Goal: Task Accomplishment & Management: Complete application form

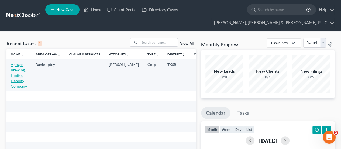
click at [14, 71] on link "Apogee Brewing, Limited Liability Company" at bounding box center [19, 75] width 16 height 26
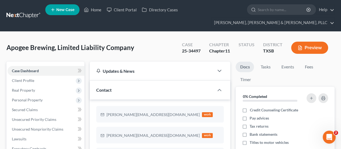
click at [64, 56] on div "Apogee Brewing, Limited Liability Company Upgraded Case 25-34497 Chapter Chapte…" at bounding box center [170, 49] width 328 height 23
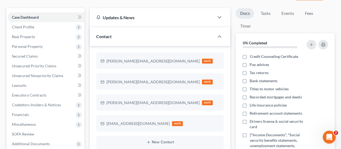
scroll to position [43, 0]
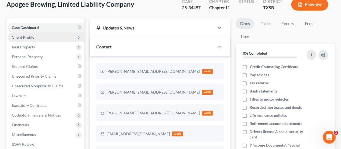
click at [58, 36] on span "Client Profile" at bounding box center [46, 37] width 77 height 10
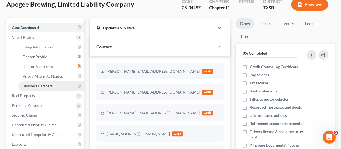
click at [62, 85] on link "Business Partners" at bounding box center [51, 86] width 66 height 10
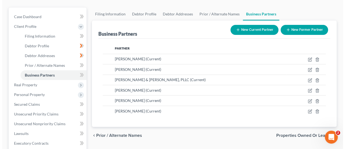
scroll to position [65, 0]
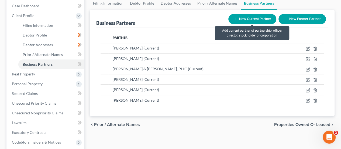
click at [255, 19] on button "New Current Partner" at bounding box center [252, 19] width 48 height 10
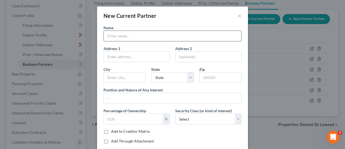
click at [149, 36] on input "text" at bounding box center [173, 36] width 138 height 10
paste input "[PERSON_NAME]"
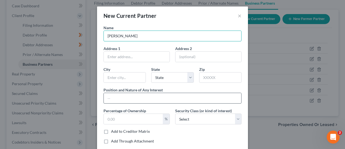
type input "[PERSON_NAME]"
click at [131, 95] on input "text" at bounding box center [173, 98] width 138 height 10
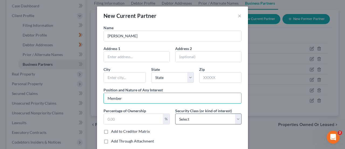
type input "Member"
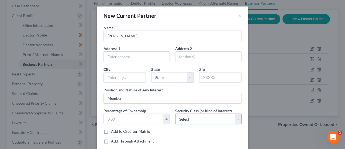
click at [198, 119] on select "Select Select Common Stockholder General Partner Limited Partner Managing Membe…" at bounding box center [208, 118] width 66 height 11
select select "6"
click at [175, 113] on select "Select Select Common Stockholder General Partner Limited Partner Managing Membe…" at bounding box center [208, 118] width 66 height 11
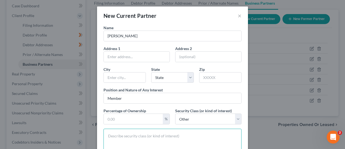
click at [149, 132] on textarea at bounding box center [173, 146] width 138 height 37
type textarea "Member"
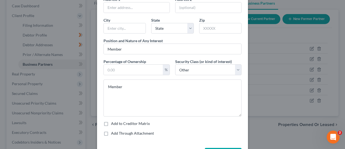
scroll to position [47, 0]
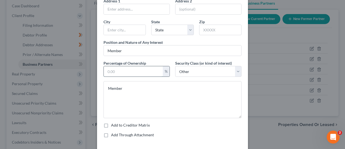
click at [140, 67] on input "text" at bounding box center [133, 71] width 59 height 10
type input "1.69"
click at [150, 59] on div "Name [PERSON_NAME] Address 1 Address 2 [GEOGRAPHIC_DATA][US_STATE] CA CO [GEOGR…" at bounding box center [172, 59] width 143 height 164
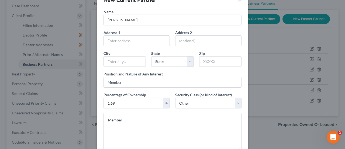
scroll to position [15, 0]
click at [164, 90] on div "Name [PERSON_NAME] Address 1 Address 2 [GEOGRAPHIC_DATA][US_STATE] CA CO [GEOGR…" at bounding box center [172, 92] width 143 height 164
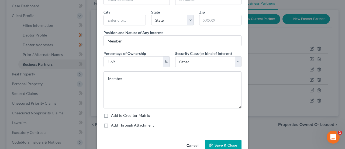
scroll to position [58, 0]
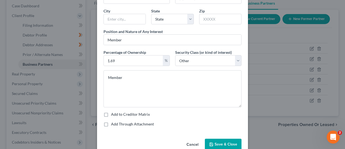
click at [215, 142] on span "Save & Close" at bounding box center [226, 144] width 23 height 5
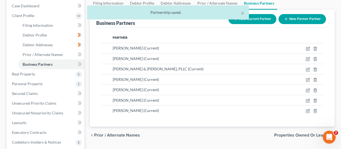
click at [258, 20] on div "× Partnership saved." at bounding box center [167, 13] width 341 height 17
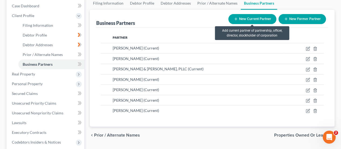
click at [247, 20] on button "New Current Partner" at bounding box center [252, 19] width 48 height 10
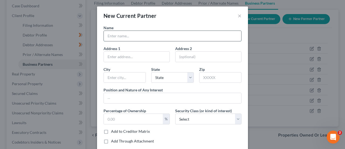
click at [139, 38] on input "text" at bounding box center [173, 36] width 138 height 10
paste input "Brewery Funding Friends, LLC"
type input "Brewery Funding Friends, LLC"
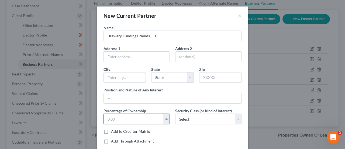
click at [122, 118] on input "text" at bounding box center [133, 119] width 59 height 10
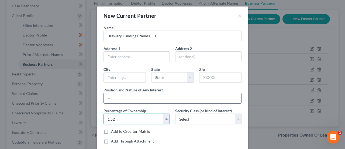
type input "1.52"
click at [169, 97] on input "text" at bounding box center [173, 98] width 138 height 10
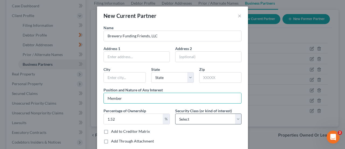
type input "Member"
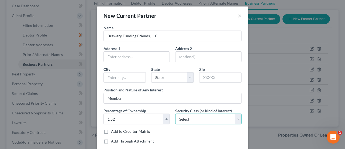
click at [190, 119] on select "Select Select Common Stockholder General Partner Limited Partner Managing Membe…" at bounding box center [208, 118] width 66 height 11
select select "6"
click at [175, 113] on select "Select Select Common Stockholder General Partner Limited Partner Managing Membe…" at bounding box center [208, 118] width 66 height 11
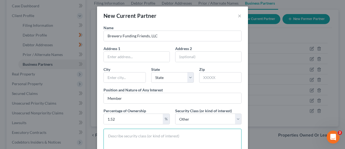
click at [169, 135] on textarea at bounding box center [173, 146] width 138 height 37
type textarea "Member"
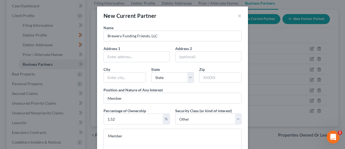
click at [198, 86] on div "Name Brewery Funding Friends, LLC Address 1 Address 2 [GEOGRAPHIC_DATA][US_STAT…" at bounding box center [172, 107] width 143 height 164
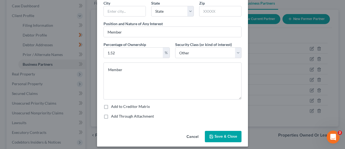
scroll to position [69, 0]
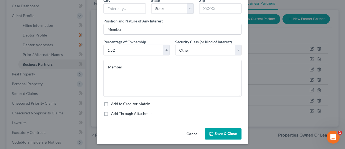
click at [216, 131] on span "Save & Close" at bounding box center [226, 133] width 23 height 5
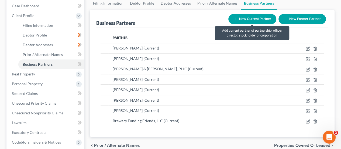
click at [249, 17] on button "New Current Partner" at bounding box center [252, 19] width 48 height 10
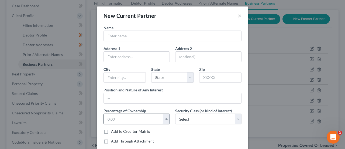
click at [146, 119] on input "text" at bounding box center [133, 119] width 59 height 10
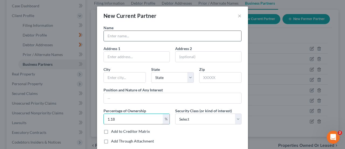
type input "1.18"
click at [143, 38] on input "text" at bounding box center [173, 36] width 138 height 10
paste input "[PERSON_NAME]"
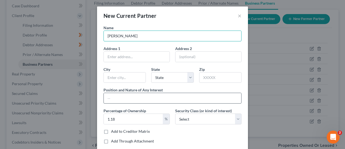
type input "[PERSON_NAME]"
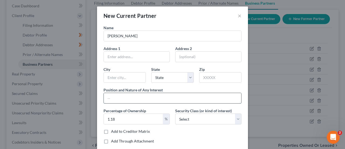
click at [121, 94] on input "text" at bounding box center [173, 98] width 138 height 10
type input "Member"
click at [182, 118] on select "Select Select Common Stockholder General Partner Limited Partner Managing Membe…" at bounding box center [208, 118] width 66 height 11
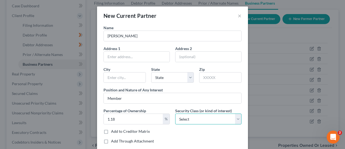
select select "6"
click at [175, 113] on select "Select Select Common Stockholder General Partner Limited Partner Managing Membe…" at bounding box center [208, 118] width 66 height 11
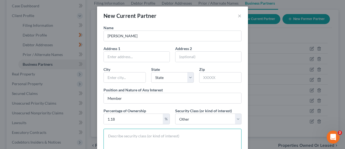
click at [159, 138] on textarea at bounding box center [173, 146] width 138 height 37
type textarea "Member"
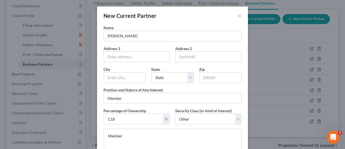
click at [210, 85] on div "Name [PERSON_NAME] Address 1 Address 2 [GEOGRAPHIC_DATA][US_STATE] CA [GEOGRAPH…" at bounding box center [172, 107] width 143 height 164
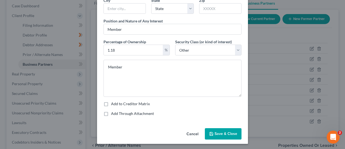
click at [215, 133] on span "Save & Close" at bounding box center [226, 133] width 23 height 5
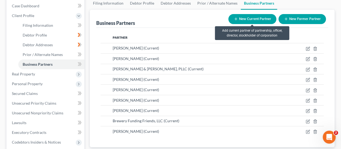
click at [257, 18] on button "New Current Partner" at bounding box center [252, 19] width 48 height 10
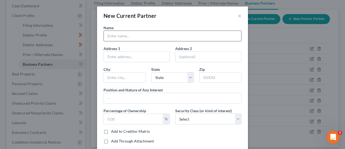
click at [134, 36] on input "text" at bounding box center [173, 36] width 138 height 10
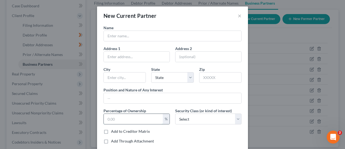
click at [129, 119] on input "text" at bounding box center [133, 119] width 59 height 10
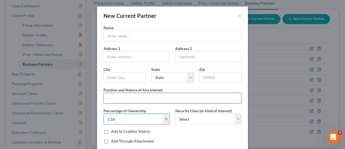
type input "1.16"
click at [133, 96] on input "text" at bounding box center [173, 98] width 138 height 10
type input "Member"
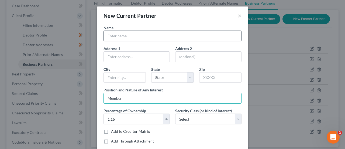
click at [133, 36] on input "text" at bounding box center [173, 36] width 138 height 10
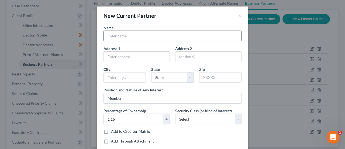
paste input "[PERSON_NAME]"
type input "[PERSON_NAME]"
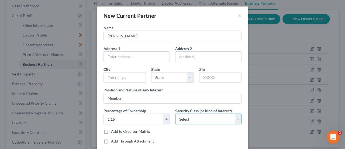
click at [198, 118] on select "Select Select Common Stockholder General Partner Limited Partner Managing Membe…" at bounding box center [208, 118] width 66 height 11
select select "6"
click at [175, 113] on select "Select Select Common Stockholder General Partner Limited Partner Managing Membe…" at bounding box center [208, 118] width 66 height 11
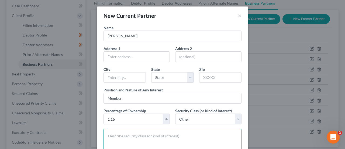
click at [166, 133] on textarea at bounding box center [173, 146] width 138 height 37
type textarea "Member"
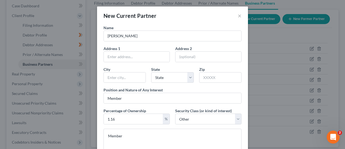
click at [241, 105] on div "Name [PERSON_NAME] Address 1 Address 2 [GEOGRAPHIC_DATA][US_STATE] [GEOGRAPHIC_…" at bounding box center [172, 107] width 143 height 164
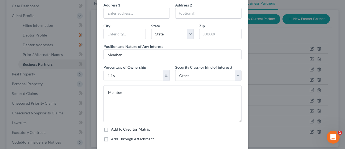
scroll to position [54, 0]
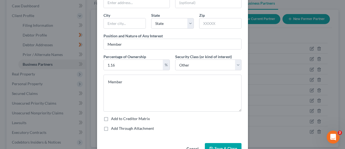
click at [215, 146] on span "Save & Close" at bounding box center [226, 148] width 23 height 5
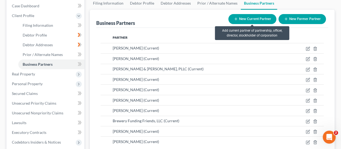
click at [241, 18] on button "New Current Partner" at bounding box center [252, 19] width 48 height 10
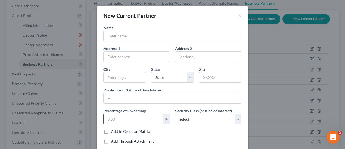
click at [134, 117] on input "text" at bounding box center [133, 119] width 59 height 10
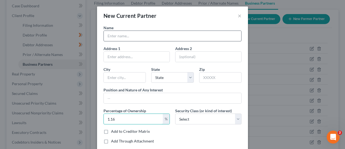
type input "1.16"
click at [142, 36] on input "text" at bounding box center [173, 36] width 138 height 10
paste input "[PERSON_NAME]"
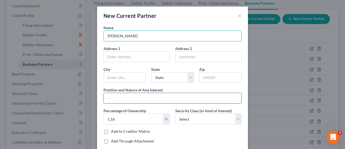
type input "[PERSON_NAME]"
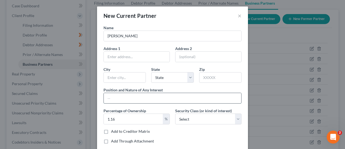
click at [172, 98] on input "text" at bounding box center [173, 98] width 138 height 10
type input "Member"
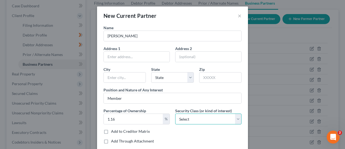
click at [188, 117] on select "Select Select Common Stockholder General Partner Limited Partner Managing Membe…" at bounding box center [208, 118] width 66 height 11
select select "6"
click at [175, 113] on select "Select Select Common Stockholder General Partner Limited Partner Managing Membe…" at bounding box center [208, 118] width 66 height 11
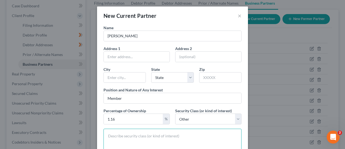
click at [166, 137] on textarea at bounding box center [173, 146] width 138 height 37
type textarea "Member"
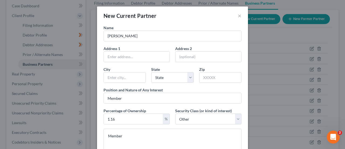
click at [241, 130] on div "Member" at bounding box center [172, 146] width 143 height 37
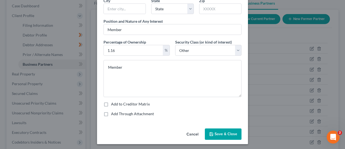
scroll to position [69, 0]
click at [229, 132] on span "Save & Close" at bounding box center [226, 133] width 23 height 5
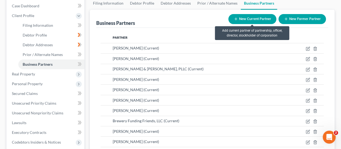
click at [247, 19] on button "New Current Partner" at bounding box center [252, 19] width 48 height 10
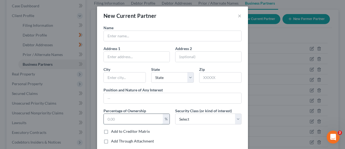
click at [129, 116] on input "text" at bounding box center [133, 119] width 59 height 10
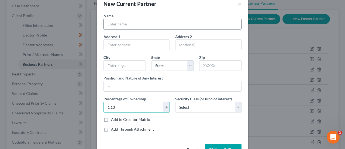
scroll to position [12, 0]
type input "1.13"
click at [124, 25] on input "text" at bounding box center [173, 24] width 138 height 10
paste input "[PERSON_NAME]"
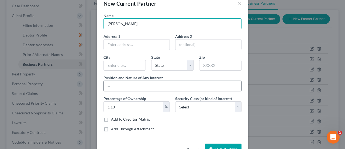
type input "[PERSON_NAME]"
click at [133, 84] on input "text" at bounding box center [173, 86] width 138 height 10
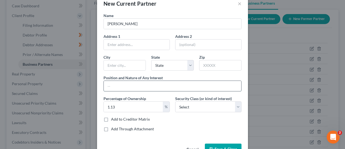
type input "Member"
click at [182, 105] on select "Select Select Common Stockholder General Partner Limited Partner Managing Membe…" at bounding box center [208, 106] width 66 height 11
select select "6"
click at [175, 101] on select "Select Select Common Stockholder General Partner Limited Partner Managing Membe…" at bounding box center [208, 106] width 66 height 11
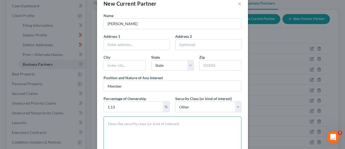
click at [168, 127] on textarea at bounding box center [173, 134] width 138 height 37
type textarea "Member"
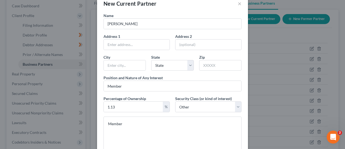
click at [244, 132] on div "Name [PERSON_NAME] Address 1 Address 2 [GEOGRAPHIC_DATA][US_STATE] CA CO [GEOGR…" at bounding box center [172, 98] width 151 height 170
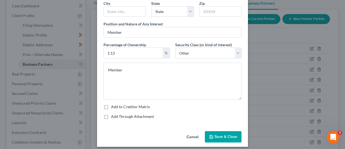
scroll to position [66, 0]
click at [226, 135] on span "Save & Close" at bounding box center [226, 136] width 23 height 5
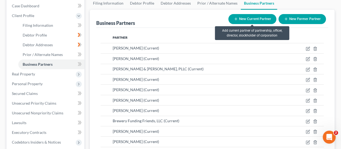
click at [244, 19] on button "New Current Partner" at bounding box center [252, 19] width 48 height 10
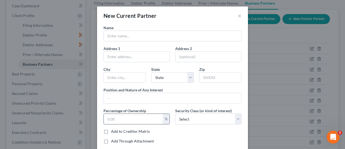
click at [128, 114] on input "text" at bounding box center [133, 119] width 59 height 10
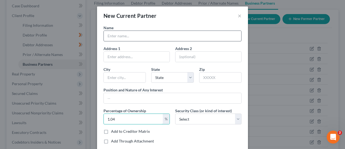
type input "1.04"
click at [141, 39] on input "text" at bounding box center [173, 36] width 138 height 10
paste input "[PERSON_NAME]"
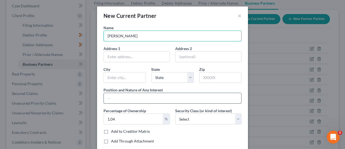
type input "[PERSON_NAME]"
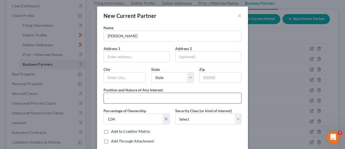
click at [139, 93] on input "text" at bounding box center [173, 98] width 138 height 10
type input "Member"
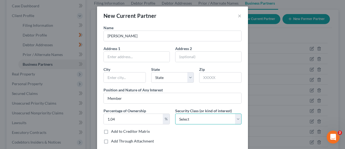
click at [183, 115] on select "Select Select Common Stockholder General Partner Limited Partner Managing Membe…" at bounding box center [208, 118] width 66 height 11
select select "6"
click at [175, 113] on select "Select Select Common Stockholder General Partner Limited Partner Managing Membe…" at bounding box center [208, 118] width 66 height 11
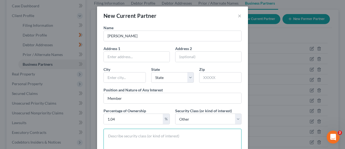
click at [224, 135] on textarea at bounding box center [173, 146] width 138 height 37
type textarea "Member"
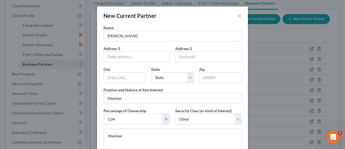
click at [242, 140] on div "Member" at bounding box center [172, 146] width 143 height 37
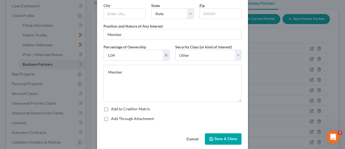
scroll to position [65, 0]
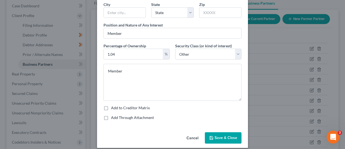
click at [232, 138] on span "Save & Close" at bounding box center [226, 137] width 23 height 5
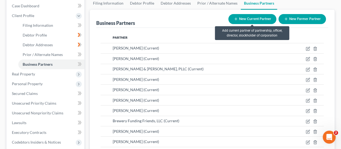
click at [241, 19] on button "New Current Partner" at bounding box center [252, 19] width 48 height 10
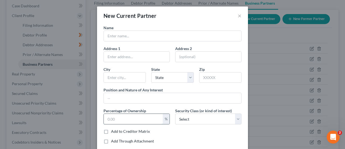
click at [125, 119] on input "text" at bounding box center [133, 119] width 59 height 10
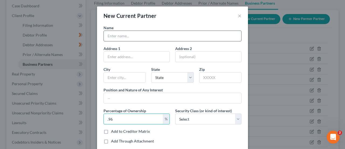
type input ".96"
click at [130, 35] on input "text" at bounding box center [173, 36] width 138 height 10
paste input "Quest IRA, WC FCO ([PERSON_NAME] #2836011)"
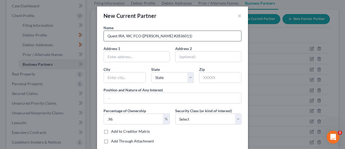
drag, startPoint x: 191, startPoint y: 36, endPoint x: 140, endPoint y: 36, distance: 51.0
click at [140, 36] on input "Quest IRA, WC FCO ([PERSON_NAME] #2836011)" at bounding box center [173, 36] width 138 height 10
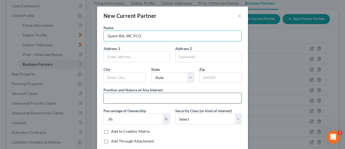
type input "Quest IRA, WC FCO"
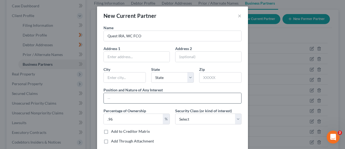
click at [137, 93] on input "text" at bounding box center [173, 98] width 138 height 10
type input "Member"
click at [213, 115] on select "Select Select Common Stockholder General Partner Limited Partner Managing Membe…" at bounding box center [208, 118] width 66 height 11
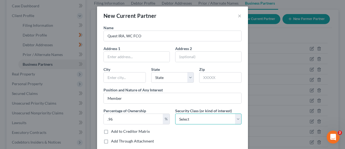
select select "6"
click at [175, 113] on select "Select Select Common Stockholder General Partner Limited Partner Managing Membe…" at bounding box center [208, 118] width 66 height 11
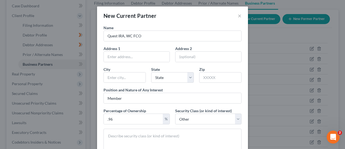
click at [244, 135] on div "Name Quest IRA, WC FCO Address 1 Address 2 [GEOGRAPHIC_DATA][US_STATE] CO [GEOG…" at bounding box center [172, 110] width 151 height 170
click at [200, 135] on textarea at bounding box center [173, 146] width 138 height 37
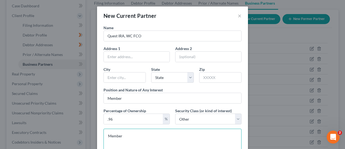
type textarea "Member"
click at [241, 140] on div "Member" at bounding box center [172, 146] width 143 height 37
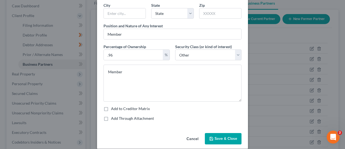
scroll to position [69, 0]
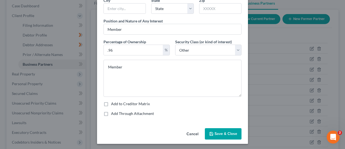
click at [231, 132] on span "Save & Close" at bounding box center [226, 133] width 23 height 5
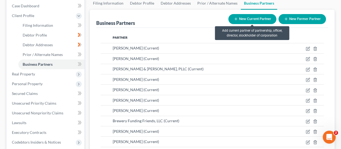
click at [253, 16] on button "New Current Partner" at bounding box center [252, 19] width 48 height 10
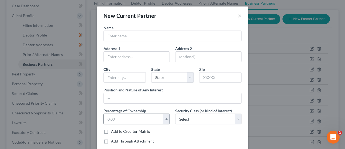
click at [122, 116] on input "text" at bounding box center [133, 119] width 59 height 10
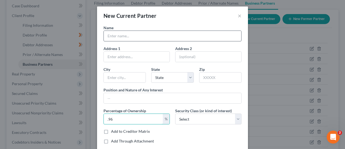
type input ".96"
click at [127, 35] on input "text" at bounding box center [173, 36] width 138 height 10
paste input "[PERSON_NAME]"
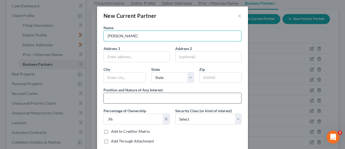
type input "[PERSON_NAME]"
click at [130, 97] on input "text" at bounding box center [173, 98] width 138 height 10
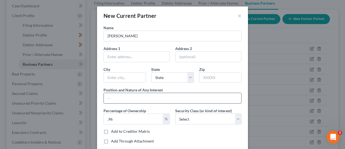
type input "Member"
click at [180, 116] on select "Select Select Common Stockholder General Partner Limited Partner Managing Membe…" at bounding box center [208, 118] width 66 height 11
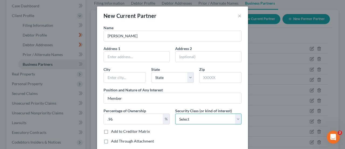
select select "6"
click at [175, 113] on select "Select Select Common Stockholder General Partner Limited Partner Managing Membe…" at bounding box center [208, 118] width 66 height 11
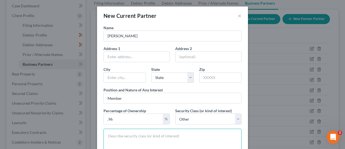
click at [170, 138] on textarea at bounding box center [173, 146] width 138 height 37
type textarea "Member"
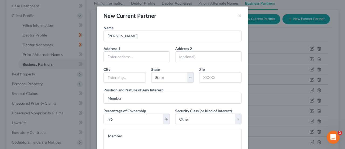
click at [244, 133] on div "Name [PERSON_NAME] Address 1 Address [GEOGRAPHIC_DATA][US_STATE] CA CO [GEOGRAP…" at bounding box center [172, 110] width 151 height 170
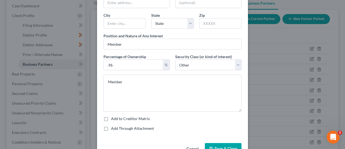
scroll to position [65, 0]
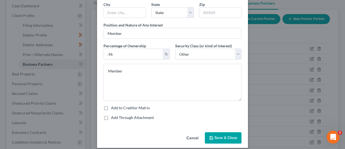
click at [226, 133] on button "Save & Close" at bounding box center [223, 137] width 37 height 11
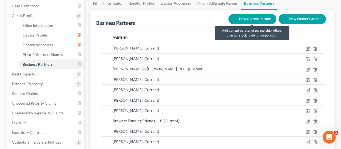
click at [247, 15] on button "New Current Partner" at bounding box center [252, 19] width 48 height 10
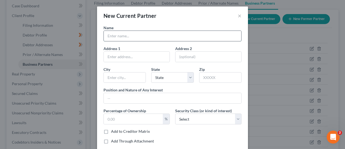
click at [153, 33] on input "text" at bounding box center [173, 36] width 138 height 10
paste input "Trust: Millennium Trust, FBO [PERSON_NAME] [PERSON_NAME] xxxx92420"
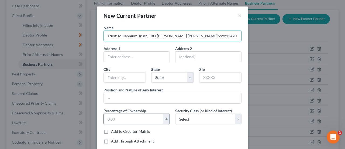
type input "Trust: Millennium Trust, FBO [PERSON_NAME] [PERSON_NAME] xxxx92420"
click at [121, 114] on input "text" at bounding box center [133, 119] width 59 height 10
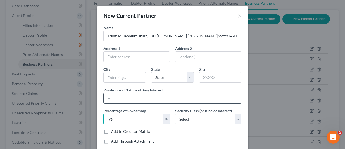
type input ".96"
click at [119, 99] on input "text" at bounding box center [173, 98] width 138 height 10
type input "Member"
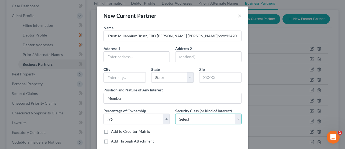
click at [193, 116] on select "Select Select Common Stockholder General Partner Limited Partner Managing Membe…" at bounding box center [208, 118] width 66 height 11
select select "6"
click at [175, 113] on select "Select Select Common Stockholder General Partner Limited Partner Managing Membe…" at bounding box center [208, 118] width 66 height 11
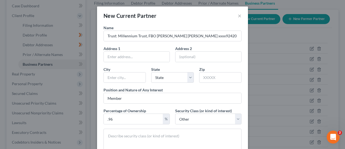
click at [243, 117] on div "Name Trust: Millennium Trust, FBO [PERSON_NAME] [PERSON_NAME] xxxx92420 Address…" at bounding box center [172, 110] width 151 height 170
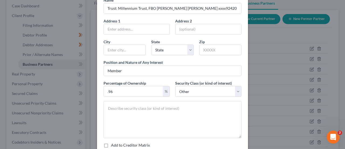
scroll to position [43, 0]
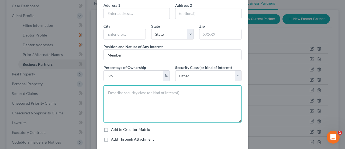
click at [194, 102] on textarea at bounding box center [173, 103] width 138 height 37
type textarea "Member"
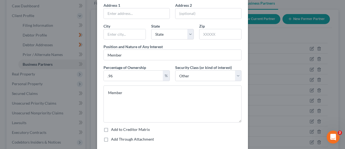
click at [246, 104] on div "Name Trust: Millennium Trust, FBO [PERSON_NAME] [PERSON_NAME] xxxx92420 Address…" at bounding box center [172, 67] width 151 height 170
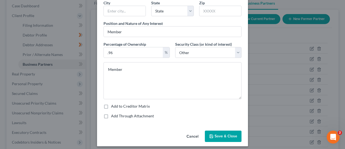
scroll to position [69, 0]
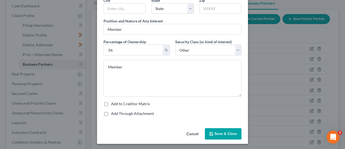
click at [226, 132] on span "Save & Close" at bounding box center [226, 133] width 23 height 5
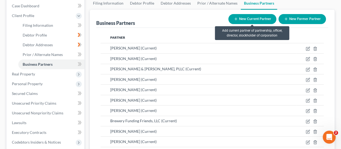
click at [235, 20] on icon "button" at bounding box center [236, 19] width 4 height 4
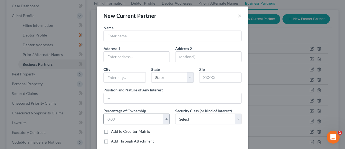
click at [130, 119] on input "text" at bounding box center [133, 119] width 59 height 10
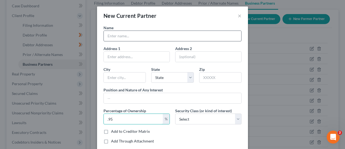
type input ".95"
click at [129, 36] on input "text" at bounding box center [173, 36] width 138 height 10
paste input "[PERSON_NAME]"
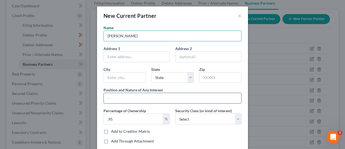
type input "[PERSON_NAME]"
click at [162, 99] on input "text" at bounding box center [173, 98] width 138 height 10
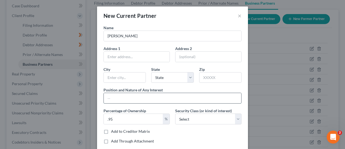
type input "Member"
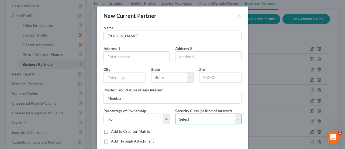
click at [194, 119] on select "Select Select Common Stockholder General Partner Limited Partner Managing Membe…" at bounding box center [208, 118] width 66 height 11
select select "6"
click at [175, 113] on select "Select Select Common Stockholder General Partner Limited Partner Managing Membe…" at bounding box center [208, 118] width 66 height 11
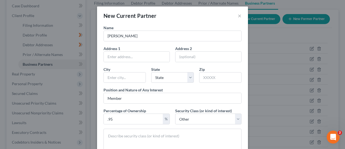
click at [243, 127] on div "Name [PERSON_NAME] Address 1 Address 2 [GEOGRAPHIC_DATA][US_STATE] CA CO [GEOGR…" at bounding box center [172, 110] width 151 height 170
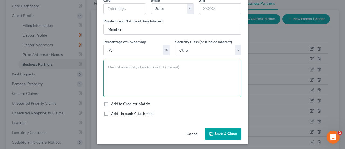
click at [153, 78] on textarea at bounding box center [173, 78] width 138 height 37
type textarea "Member"
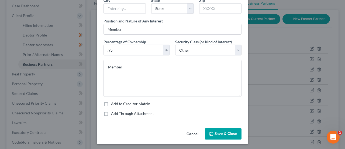
click at [219, 135] on button "Save & Close" at bounding box center [223, 133] width 37 height 11
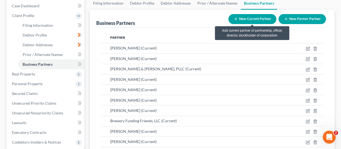
click at [245, 15] on button "New Current Partner" at bounding box center [252, 19] width 48 height 10
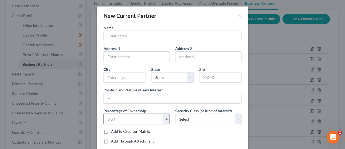
click at [134, 116] on input "text" at bounding box center [133, 119] width 59 height 10
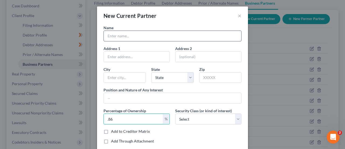
type input ".86"
click at [132, 38] on input "text" at bounding box center [173, 36] width 138 height 10
paste input "[PERSON_NAME]"
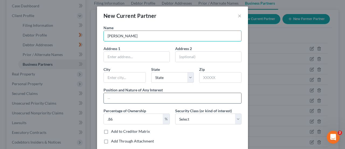
type input "[PERSON_NAME]"
click at [134, 96] on input "text" at bounding box center [173, 98] width 138 height 10
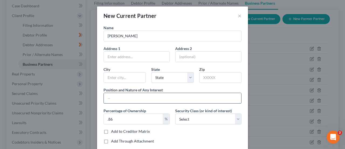
type input "Member"
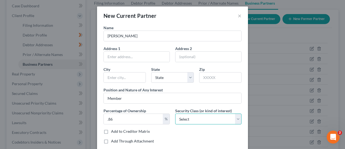
click at [190, 117] on select "Select Select Common Stockholder General Partner Limited Partner Managing Membe…" at bounding box center [208, 118] width 66 height 11
select select "6"
click at [175, 113] on select "Select Select Common Stockholder General Partner Limited Partner Managing Membe…" at bounding box center [208, 118] width 66 height 11
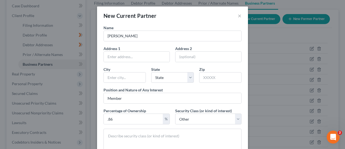
click at [243, 130] on div "Name [PERSON_NAME] Address 1 Address 2 [GEOGRAPHIC_DATA][US_STATE] CA [GEOGRAPH…" at bounding box center [172, 110] width 151 height 170
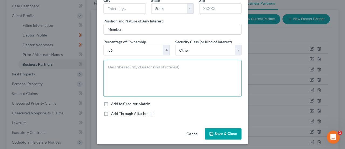
click at [164, 85] on textarea at bounding box center [173, 78] width 138 height 37
type textarea "Member"
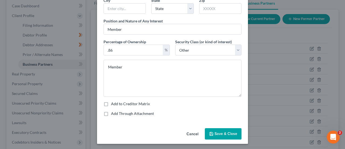
click at [210, 130] on button "Save & Close" at bounding box center [223, 133] width 37 height 11
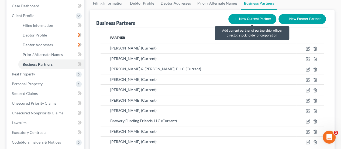
click at [239, 19] on button "New Current Partner" at bounding box center [252, 19] width 48 height 10
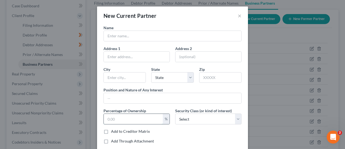
click at [122, 116] on input "text" at bounding box center [133, 119] width 59 height 10
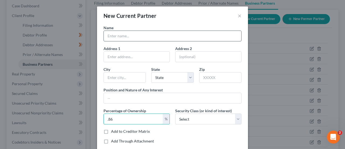
type input ".86"
click at [121, 36] on input "text" at bounding box center [173, 36] width 138 height 10
paste input "[PERSON_NAME]"
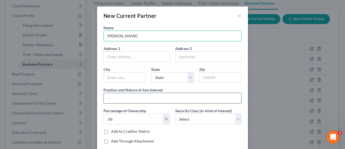
type input "[PERSON_NAME]"
click at [128, 94] on input "text" at bounding box center [173, 98] width 138 height 10
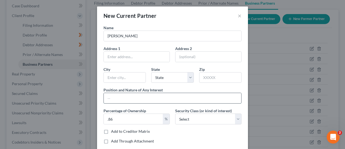
type input "Member"
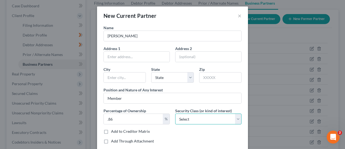
click at [194, 121] on select "Select Select Common Stockholder General Partner Limited Partner Managing Membe…" at bounding box center [208, 118] width 66 height 11
select select "6"
click at [175, 113] on select "Select Select Common Stockholder General Partner Limited Partner Managing Membe…" at bounding box center [208, 118] width 66 height 11
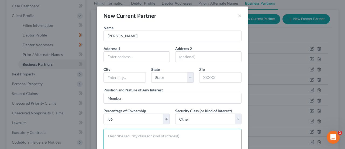
click at [174, 138] on textarea at bounding box center [173, 146] width 138 height 37
type textarea "Member"
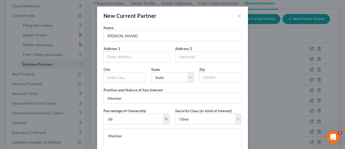
click at [243, 139] on div "Name [PERSON_NAME] Address 1 Address [GEOGRAPHIC_DATA][US_STATE] CO [GEOGRAPHIC…" at bounding box center [172, 110] width 151 height 170
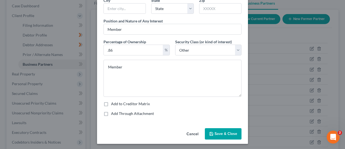
click at [229, 134] on span "Save & Close" at bounding box center [226, 133] width 23 height 5
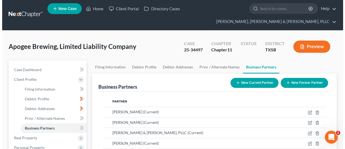
scroll to position [2, 0]
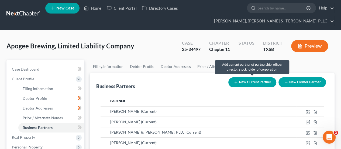
click at [257, 81] on button "New Current Partner" at bounding box center [252, 82] width 48 height 10
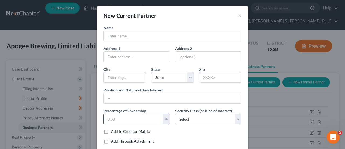
click at [131, 120] on input "text" at bounding box center [133, 119] width 59 height 10
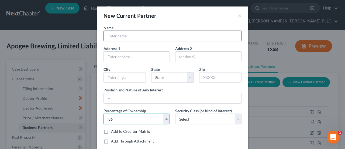
type input ".86"
click at [132, 39] on input "text" at bounding box center [173, 36] width 138 height 10
paste input "[PERSON_NAME]"
click at [115, 36] on input "[PERSON_NAME]" at bounding box center [173, 36] width 138 height 10
click at [133, 36] on input "[PERSON_NAME]" at bounding box center [173, 36] width 138 height 10
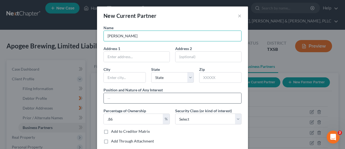
type input "[PERSON_NAME]"
click at [134, 95] on input "text" at bounding box center [173, 98] width 138 height 10
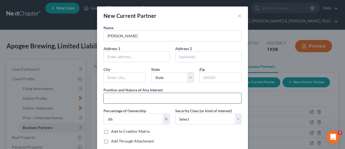
type input "Member"
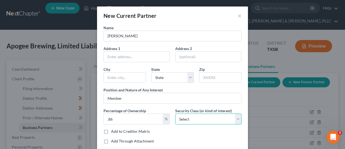
click at [194, 118] on select "Select Select Common Stockholder General Partner Limited Partner Managing Membe…" at bounding box center [208, 118] width 66 height 11
select select "6"
click at [175, 113] on select "Select Select Common Stockholder General Partner Limited Partner Managing Membe…" at bounding box center [208, 118] width 66 height 11
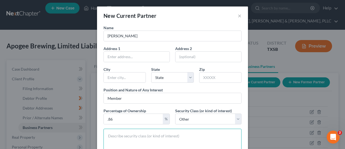
click at [166, 136] on textarea at bounding box center [173, 146] width 138 height 37
type textarea "Member"
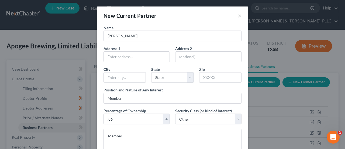
click at [243, 135] on div "Name [PERSON_NAME] Address 1 Address [GEOGRAPHIC_DATA][US_STATE] [GEOGRAPHIC_DA…" at bounding box center [172, 110] width 151 height 170
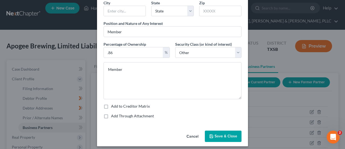
scroll to position [69, 0]
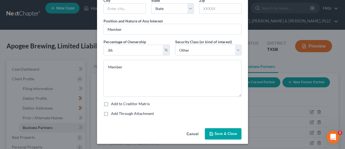
click at [231, 132] on span "Save & Close" at bounding box center [226, 133] width 23 height 5
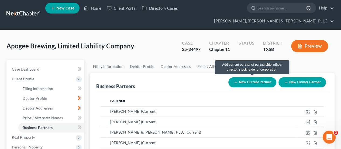
click at [243, 84] on button "New Current Partner" at bounding box center [252, 82] width 48 height 10
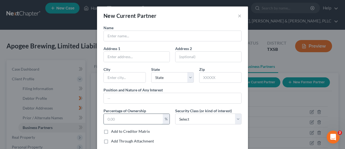
click at [134, 117] on input "text" at bounding box center [133, 119] width 59 height 10
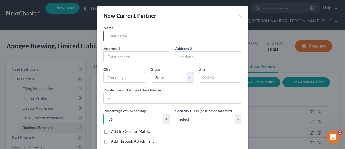
type input ".86"
click at [129, 36] on input "text" at bounding box center [173, 36] width 138 height 10
paste input "[PERSON_NAME]"
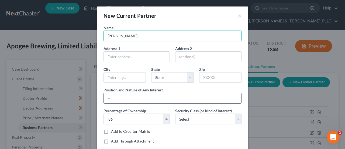
type input "[PERSON_NAME]"
click at [148, 100] on input "text" at bounding box center [173, 98] width 138 height 10
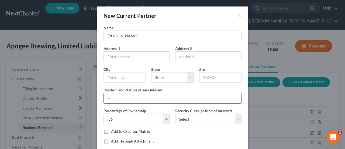
type input "Member"
click at [193, 118] on select "Select Select Common Stockholder General Partner Limited Partner Managing Membe…" at bounding box center [208, 118] width 66 height 11
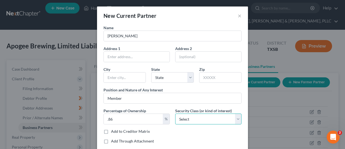
select select "6"
click at [175, 113] on select "Select Select Common Stockholder General Partner Limited Partner Managing Membe…" at bounding box center [208, 118] width 66 height 11
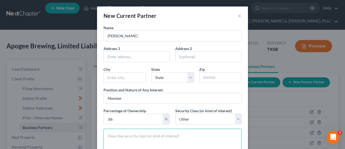
click at [204, 135] on textarea at bounding box center [173, 146] width 138 height 37
type textarea "Member"
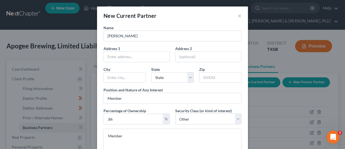
click at [242, 137] on div "Member" at bounding box center [172, 146] width 143 height 37
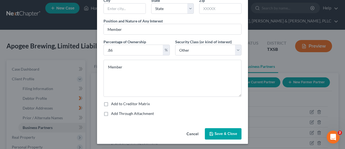
click at [230, 132] on span "Save & Close" at bounding box center [226, 133] width 23 height 5
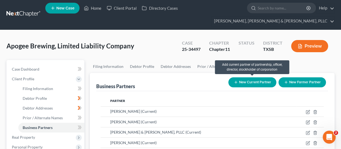
click at [242, 82] on button "New Current Partner" at bounding box center [252, 82] width 48 height 10
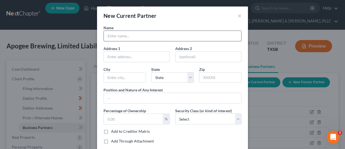
click at [155, 35] on input "text" at bounding box center [173, 36] width 138 height 10
paste input "Trust: SY Enterprises 401k Trust ([PERSON_NAME])"
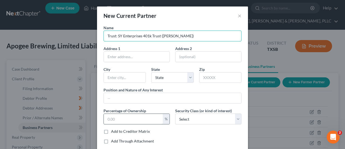
type input "Trust: SY Enterprises 401k Trust ([PERSON_NAME])"
click at [130, 121] on input "text" at bounding box center [133, 119] width 59 height 10
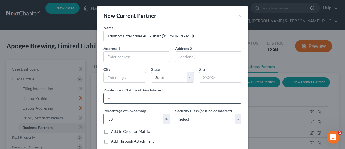
type input ".80"
click at [126, 93] on input "text" at bounding box center [173, 98] width 138 height 10
type input "Member"
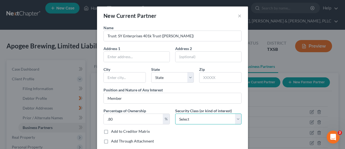
click at [220, 121] on select "Select Select Common Stockholder General Partner Limited Partner Managing Membe…" at bounding box center [208, 118] width 66 height 11
select select "6"
click at [175, 113] on select "Select Select Common Stockholder General Partner Limited Partner Managing Membe…" at bounding box center [208, 118] width 66 height 11
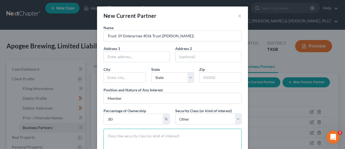
click at [223, 133] on textarea at bounding box center [173, 146] width 138 height 37
type textarea "Member"
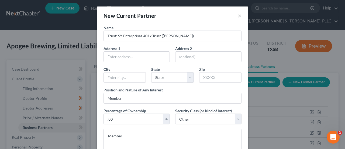
click at [223, 127] on div "Name Trust: SY Enterprises 401k Trust ([PERSON_NAME]) Address 1 Address 2 [GEOG…" at bounding box center [172, 107] width 143 height 164
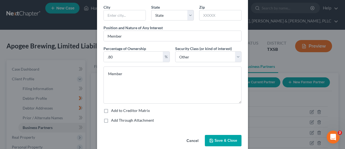
scroll to position [65, 0]
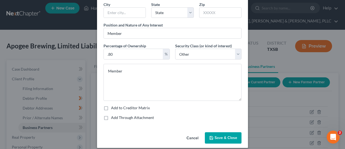
click at [222, 135] on span "Save & Close" at bounding box center [226, 137] width 23 height 5
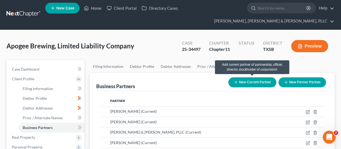
click at [257, 82] on button "New Current Partner" at bounding box center [252, 82] width 48 height 10
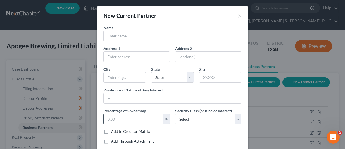
click at [136, 117] on input "text" at bounding box center [133, 119] width 59 height 10
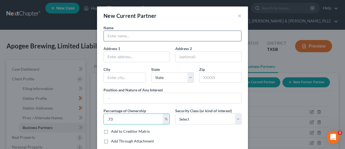
type input ".73"
click at [139, 37] on input "text" at bounding box center [173, 36] width 138 height 10
paste input "[PERSON_NAME]"
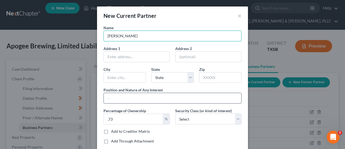
type input "[PERSON_NAME]"
click at [141, 100] on input "text" at bounding box center [173, 98] width 138 height 10
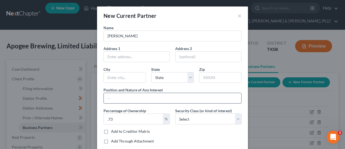
type input "Member"
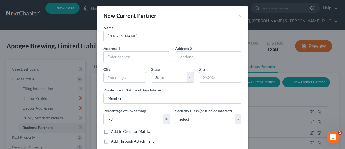
click at [189, 122] on select "Select Select Common Stockholder General Partner Limited Partner Managing Membe…" at bounding box center [208, 118] width 66 height 11
select select "6"
click at [175, 113] on select "Select Select Common Stockholder General Partner Limited Partner Managing Membe…" at bounding box center [208, 118] width 66 height 11
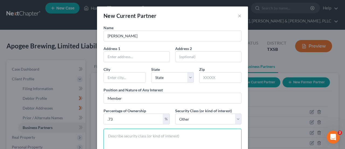
click at [169, 134] on textarea at bounding box center [173, 146] width 138 height 37
type textarea "Member"
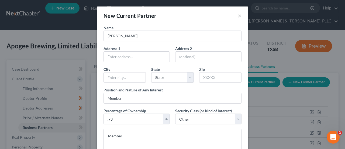
click at [245, 137] on div "Name [PERSON_NAME] Address 1 Address 2 [GEOGRAPHIC_DATA][US_STATE] CA CO [GEOGR…" at bounding box center [172, 110] width 151 height 170
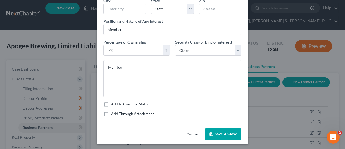
scroll to position [69, 0]
click at [231, 133] on span "Save & Close" at bounding box center [226, 133] width 23 height 5
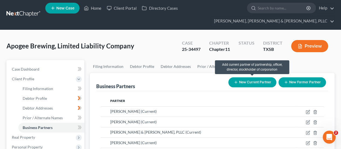
click at [242, 82] on button "New Current Partner" at bounding box center [252, 82] width 48 height 10
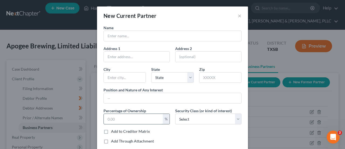
click at [147, 116] on input "text" at bounding box center [133, 119] width 59 height 10
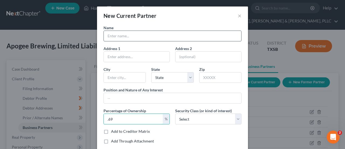
type input ".69"
click at [148, 37] on input "text" at bounding box center [173, 36] width 138 height 10
paste input "[PERSON_NAME]"
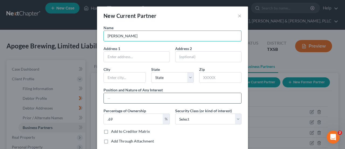
type input "[PERSON_NAME]"
click at [138, 99] on input "text" at bounding box center [173, 98] width 138 height 10
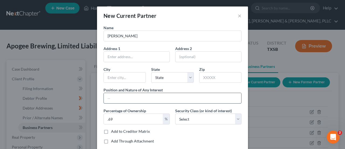
type input "Member"
click at [200, 118] on select "Select Select Common Stockholder General Partner Limited Partner Managing Membe…" at bounding box center [208, 118] width 66 height 11
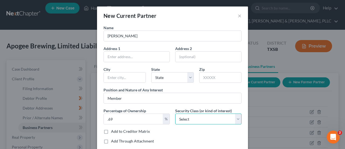
select select "6"
click at [175, 113] on select "Select Select Common Stockholder General Partner Limited Partner Managing Membe…" at bounding box center [208, 118] width 66 height 11
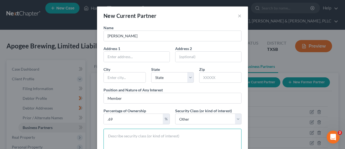
click at [173, 136] on textarea at bounding box center [173, 146] width 138 height 37
type textarea "Member"
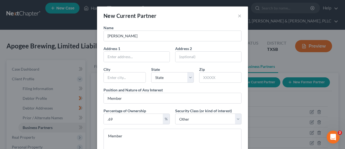
click at [173, 114] on div "Security Class (or kind of interest) Select Select Common Stockholder General P…" at bounding box center [209, 116] width 72 height 16
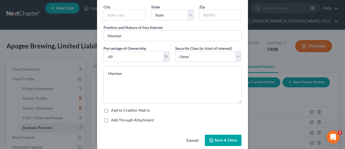
scroll to position [65, 0]
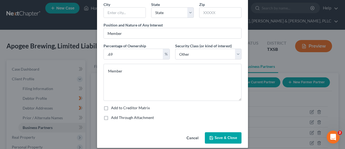
click at [222, 138] on span "Save & Close" at bounding box center [226, 137] width 23 height 5
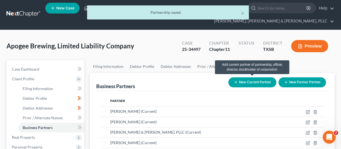
click at [242, 81] on button "New Current Partner" at bounding box center [252, 82] width 48 height 10
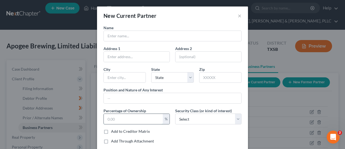
click at [121, 118] on input "text" at bounding box center [133, 119] width 59 height 10
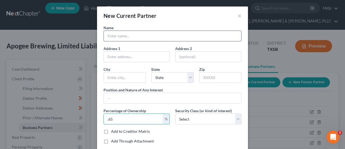
type input ".65"
click at [121, 35] on input "text" at bounding box center [173, 36] width 138 height 10
paste input "[PERSON_NAME]"
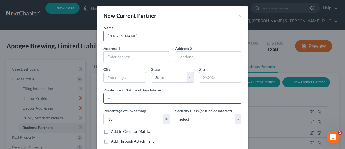
type input "[PERSON_NAME]"
click at [133, 100] on input "text" at bounding box center [173, 98] width 138 height 10
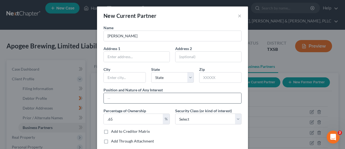
type input "Member"
click at [191, 118] on select "Select Select Common Stockholder General Partner Limited Partner Managing Membe…" at bounding box center [208, 118] width 66 height 11
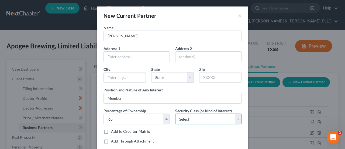
select select "6"
click at [175, 113] on select "Select Select Common Stockholder General Partner Limited Partner Managing Membe…" at bounding box center [208, 118] width 66 height 11
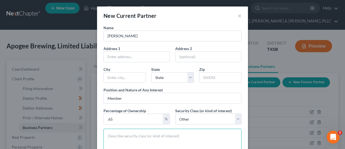
click at [152, 140] on textarea at bounding box center [173, 146] width 138 height 37
type textarea "Member"
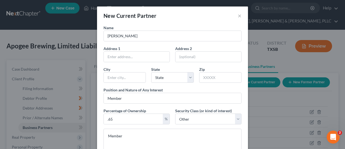
click at [182, 89] on div "Position and Nature of Any Interest Member" at bounding box center [172, 95] width 143 height 16
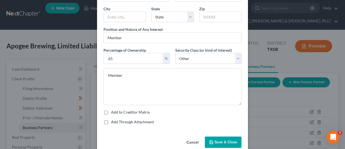
scroll to position [69, 0]
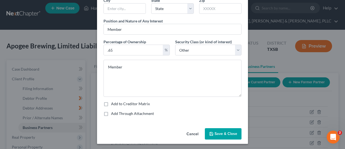
click at [221, 131] on span "Save & Close" at bounding box center [226, 133] width 23 height 5
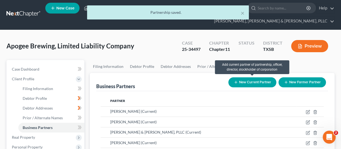
click at [260, 79] on button "New Current Partner" at bounding box center [252, 82] width 48 height 10
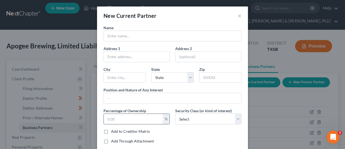
click at [128, 117] on input "text" at bounding box center [133, 119] width 59 height 10
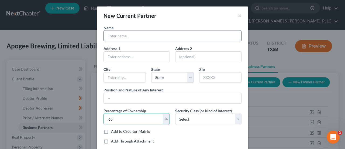
type input ".65"
click at [133, 35] on input "text" at bounding box center [173, 36] width 138 height 10
paste input "[PERSON_NAME]"
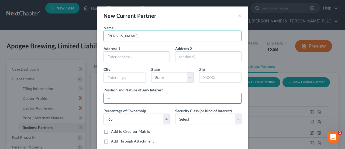
type input "[PERSON_NAME]"
click at [150, 94] on input "text" at bounding box center [173, 98] width 138 height 10
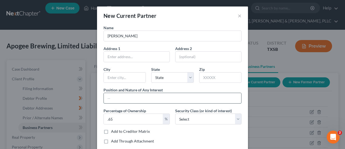
type input "Member"
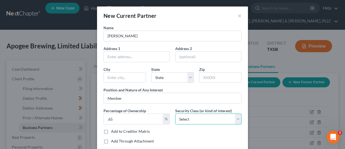
click at [190, 119] on select "Select Select Common Stockholder General Partner Limited Partner Managing Membe…" at bounding box center [208, 118] width 66 height 11
select select "6"
click at [175, 113] on select "Select Select Common Stockholder General Partner Limited Partner Managing Membe…" at bounding box center [208, 118] width 66 height 11
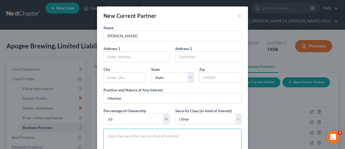
click at [157, 135] on textarea at bounding box center [173, 146] width 138 height 37
type textarea "Member"
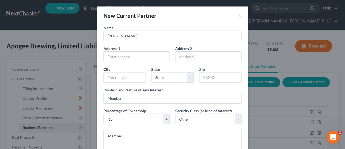
click at [172, 124] on div "Name [PERSON_NAME] Address 1 Address 2 [GEOGRAPHIC_DATA][US_STATE] CA [GEOGRAPH…" at bounding box center [172, 107] width 143 height 164
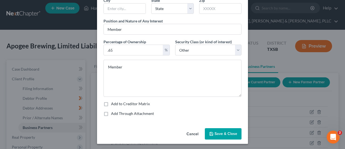
click at [217, 133] on span "Save & Close" at bounding box center [226, 133] width 23 height 5
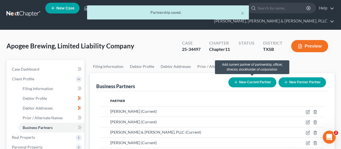
click at [234, 83] on icon "button" at bounding box center [236, 82] width 4 height 4
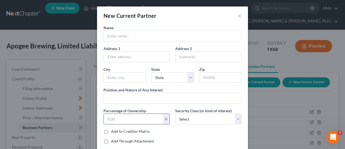
click at [132, 121] on input "text" at bounding box center [133, 119] width 59 height 10
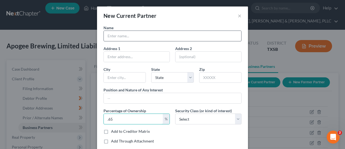
type input ".65"
click at [142, 36] on input "text" at bounding box center [173, 36] width 138 height 10
paste input "[PERSON_NAME]"
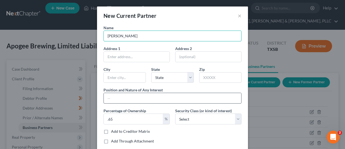
type input "[PERSON_NAME]"
click at [143, 93] on input "text" at bounding box center [173, 98] width 138 height 10
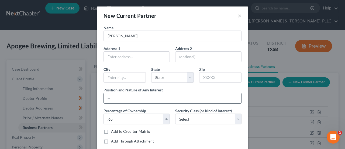
type input "Member"
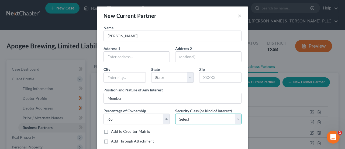
click at [197, 119] on select "Select Select Common Stockholder General Partner Limited Partner Managing Membe…" at bounding box center [208, 118] width 66 height 11
select select "6"
click at [175, 113] on select "Select Select Common Stockholder General Partner Limited Partner Managing Membe…" at bounding box center [208, 118] width 66 height 11
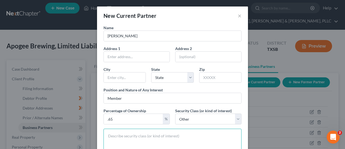
click at [153, 138] on textarea at bounding box center [173, 146] width 138 height 37
type textarea "Member"
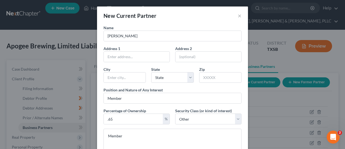
click at [243, 131] on div "Name [PERSON_NAME] Address 1 Address [GEOGRAPHIC_DATA][US_STATE] CO [GEOGRAPHIC…" at bounding box center [172, 110] width 151 height 170
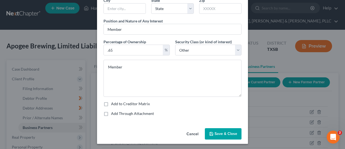
click at [225, 131] on span "Save & Close" at bounding box center [226, 133] width 23 height 5
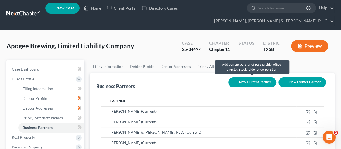
click at [234, 84] on icon "button" at bounding box center [236, 82] width 4 height 4
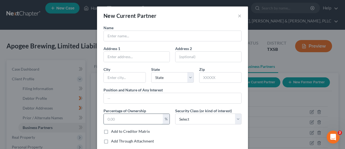
click at [141, 119] on input "text" at bounding box center [133, 119] width 59 height 10
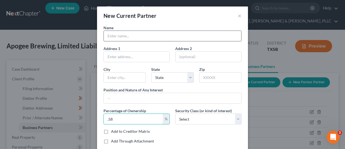
type input ".58"
click at [149, 34] on input "text" at bounding box center [173, 36] width 138 height 10
paste input "[PERSON_NAME]"
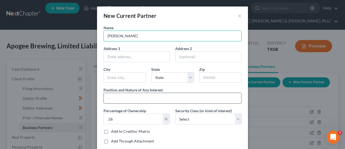
type input "[PERSON_NAME]"
click at [144, 94] on input "text" at bounding box center [173, 98] width 138 height 10
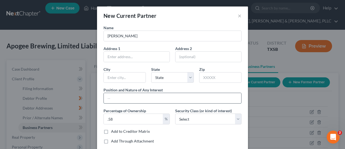
type input "Member"
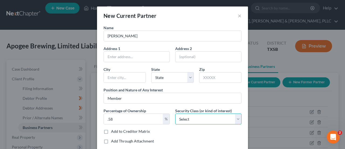
click at [199, 118] on select "Select Select Common Stockholder General Partner Limited Partner Managing Membe…" at bounding box center [208, 118] width 66 height 11
select select "6"
click at [175, 113] on select "Select Select Common Stockholder General Partner Limited Partner Managing Membe…" at bounding box center [208, 118] width 66 height 11
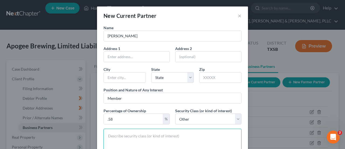
click at [159, 138] on textarea at bounding box center [173, 146] width 138 height 37
type textarea "Member"
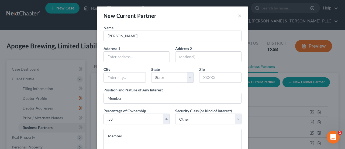
click at [243, 143] on div "Name [PERSON_NAME] Address 1 Address 2 [GEOGRAPHIC_DATA][US_STATE] CA [GEOGRAPH…" at bounding box center [172, 110] width 151 height 170
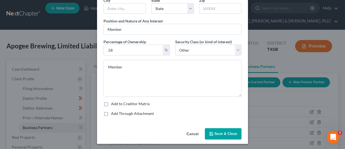
click at [226, 131] on span "Save & Close" at bounding box center [226, 133] width 23 height 5
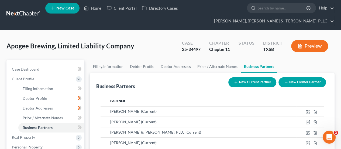
click at [188, 82] on div "Business Partners New Current Partner New Former Partner" at bounding box center [212, 82] width 232 height 18
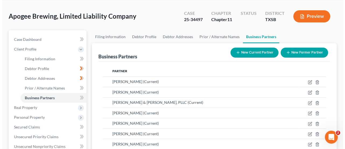
scroll to position [25, 0]
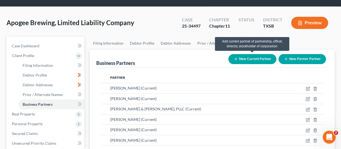
click at [247, 60] on button "New Current Partner" at bounding box center [252, 59] width 48 height 10
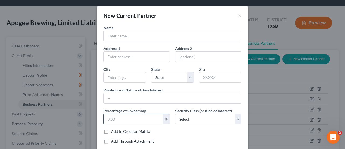
click at [127, 117] on input "text" at bounding box center [133, 119] width 59 height 10
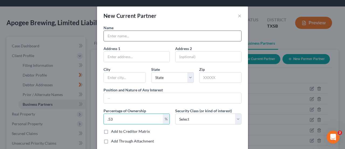
type input ".53"
click at [150, 37] on input "text" at bounding box center [173, 36] width 138 height 10
paste input "[PERSON_NAME]"
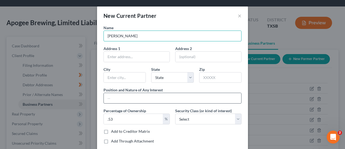
type input "[PERSON_NAME]"
click at [135, 100] on input "text" at bounding box center [173, 98] width 138 height 10
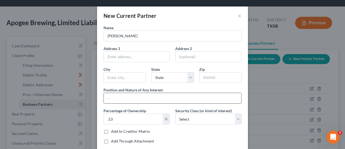
type input "Member"
click at [192, 118] on select "Select Select Common Stockholder General Partner Limited Partner Managing Membe…" at bounding box center [208, 118] width 66 height 11
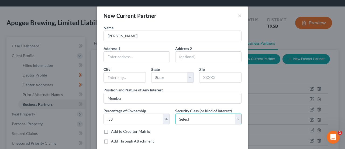
select select "6"
click at [175, 113] on select "Select Select Common Stockholder General Partner Limited Partner Managing Membe…" at bounding box center [208, 118] width 66 height 11
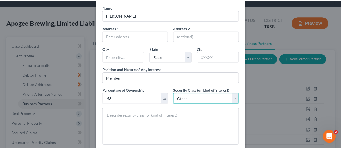
scroll to position [69, 0]
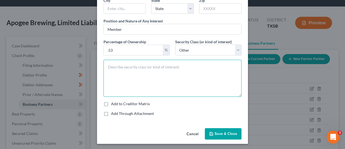
click at [161, 73] on textarea at bounding box center [173, 78] width 138 height 37
type textarea "Member"
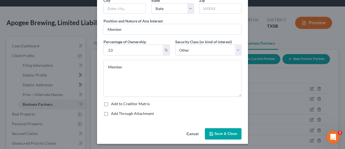
click at [225, 131] on span "Save & Close" at bounding box center [226, 133] width 23 height 5
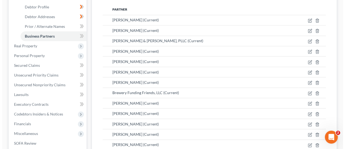
scroll to position [35, 0]
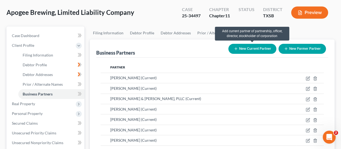
click at [239, 50] on button "New Current Partner" at bounding box center [252, 49] width 48 height 10
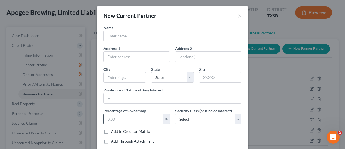
click at [128, 115] on input "text" at bounding box center [133, 119] width 59 height 10
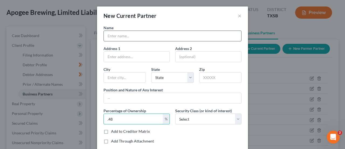
type input ".48"
click at [158, 37] on input "text" at bounding box center [173, 36] width 138 height 10
paste input "[PERSON_NAME]"
type input "[PERSON_NAME]"
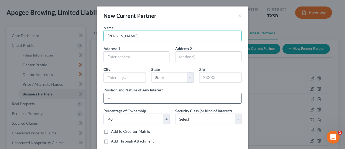
click at [173, 98] on input "text" at bounding box center [173, 98] width 138 height 10
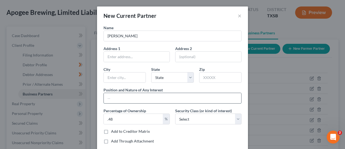
type input "Member"
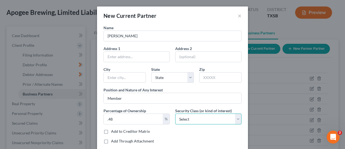
drag, startPoint x: 208, startPoint y: 115, endPoint x: 202, endPoint y: 118, distance: 7.6
click at [208, 115] on select "Select Select Common Stockholder General Partner Limited Partner Managing Membe…" at bounding box center [208, 118] width 66 height 11
select select "6"
click at [175, 113] on select "Select Select Common Stockholder General Partner Limited Partner Managing Membe…" at bounding box center [208, 118] width 66 height 11
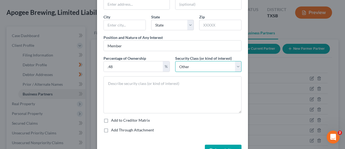
scroll to position [54, 0]
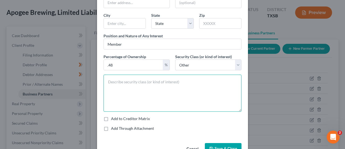
click at [161, 93] on textarea at bounding box center [173, 92] width 138 height 37
type textarea "Member"
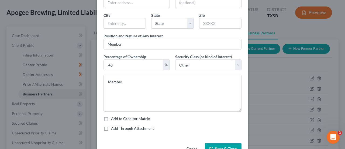
click at [219, 146] on span "Save & Close" at bounding box center [226, 148] width 23 height 5
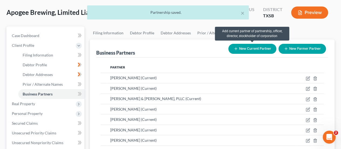
click at [253, 50] on button "New Current Partner" at bounding box center [252, 49] width 48 height 10
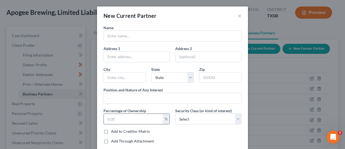
click at [124, 118] on input "text" at bounding box center [133, 119] width 59 height 10
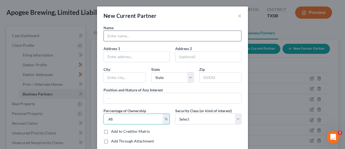
type input ".48"
click at [141, 35] on input "text" at bounding box center [173, 36] width 138 height 10
paste input "[PERSON_NAME]"
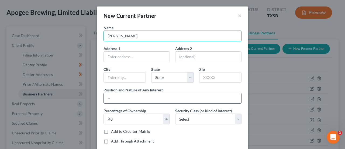
type input "[PERSON_NAME]"
click at [152, 97] on input "text" at bounding box center [173, 98] width 138 height 10
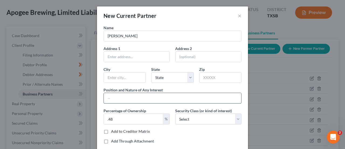
type input "Member"
click at [186, 119] on select "Select Select Common Stockholder General Partner Limited Partner Managing Membe…" at bounding box center [208, 118] width 66 height 11
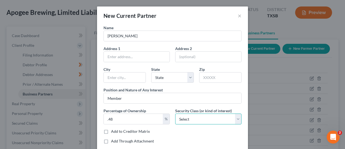
select select "6"
click at [175, 113] on select "Select Select Common Stockholder General Partner Limited Partner Managing Membe…" at bounding box center [208, 118] width 66 height 11
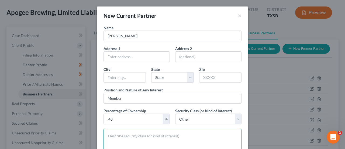
click at [172, 136] on textarea at bounding box center [173, 146] width 138 height 37
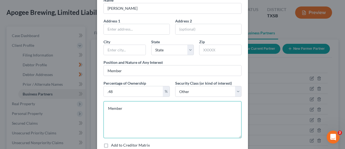
scroll to position [69, 0]
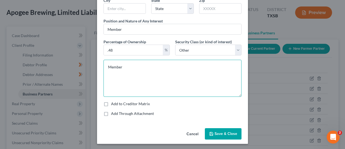
type textarea "Member"
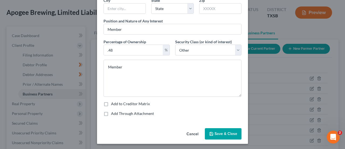
click at [211, 132] on icon "button" at bounding box center [211, 133] width 4 height 4
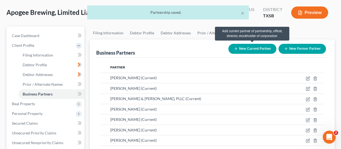
click at [235, 49] on line "button" at bounding box center [236, 49] width 2 height 0
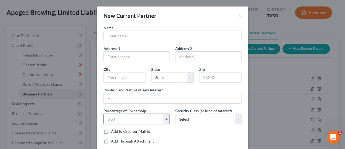
click at [124, 118] on input "text" at bounding box center [133, 119] width 59 height 10
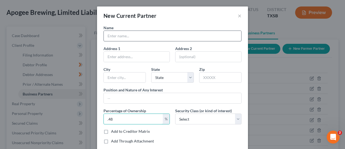
type input ".48"
click at [121, 37] on input "text" at bounding box center [173, 36] width 138 height 10
paste input "[PERSON_NAME]"
click at [115, 36] on input "[PERSON_NAME]" at bounding box center [173, 36] width 138 height 10
click at [130, 37] on input "[PERSON_NAME]" at bounding box center [173, 36] width 138 height 10
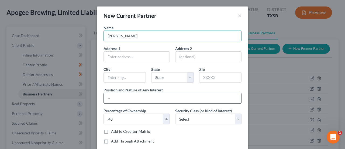
type input "[PERSON_NAME]"
click at [175, 99] on input "text" at bounding box center [173, 98] width 138 height 10
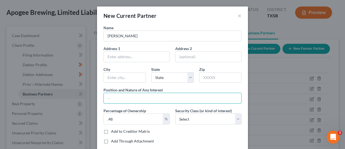
type input "Member"
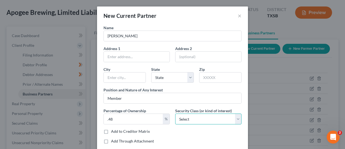
click at [201, 119] on select "Select Select Common Stockholder General Partner Limited Partner Managing Membe…" at bounding box center [208, 118] width 66 height 11
select select "6"
click at [175, 113] on select "Select Select Common Stockholder General Partner Limited Partner Managing Membe…" at bounding box center [208, 118] width 66 height 11
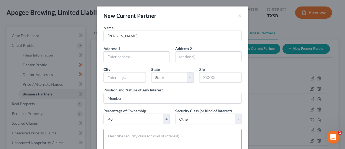
click at [158, 136] on textarea at bounding box center [173, 146] width 138 height 37
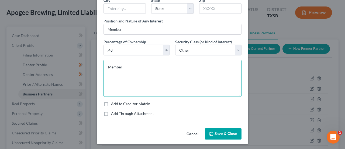
type textarea "Member"
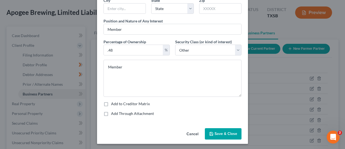
click at [233, 130] on button "Save & Close" at bounding box center [223, 133] width 37 height 11
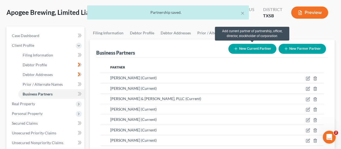
click at [246, 49] on button "New Current Partner" at bounding box center [252, 49] width 48 height 10
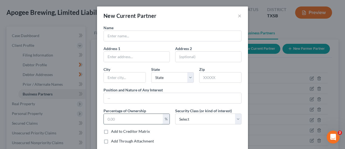
click at [132, 117] on input "text" at bounding box center [133, 119] width 59 height 10
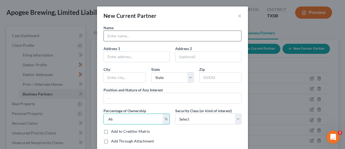
type input ".46"
click at [127, 35] on input "text" at bounding box center [173, 36] width 138 height 10
paste input "[PERSON_NAME]"
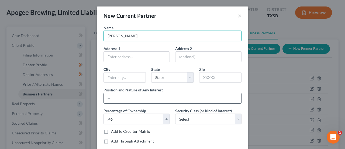
type input "[PERSON_NAME]"
click at [147, 100] on input "text" at bounding box center [173, 98] width 138 height 10
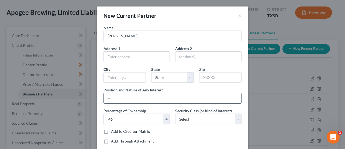
type input "Member"
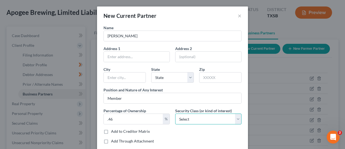
click at [191, 115] on select "Select Select Common Stockholder General Partner Limited Partner Managing Membe…" at bounding box center [208, 118] width 66 height 11
select select "6"
click at [175, 113] on select "Select Select Common Stockholder General Partner Limited Partner Managing Membe…" at bounding box center [208, 118] width 66 height 11
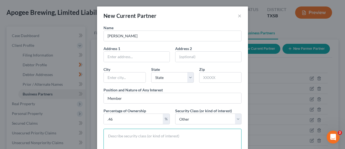
click at [170, 137] on textarea at bounding box center [173, 146] width 138 height 37
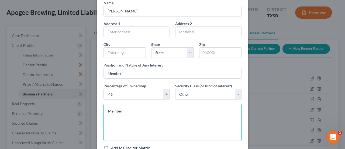
scroll to position [54, 0]
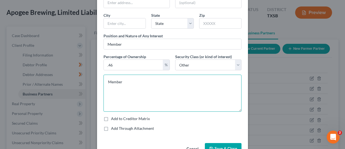
type textarea "Member"
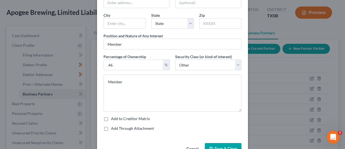
click at [225, 146] on span "Save & Close" at bounding box center [226, 148] width 23 height 5
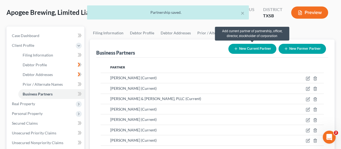
click at [255, 50] on button "New Current Partner" at bounding box center [252, 49] width 48 height 10
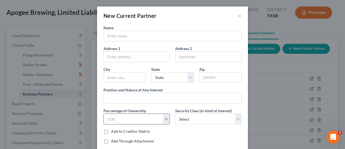
click at [136, 115] on input "text" at bounding box center [133, 119] width 59 height 10
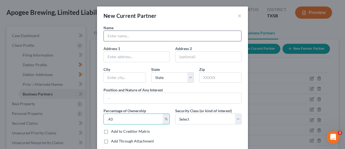
type input ".43"
click at [137, 36] on input "text" at bounding box center [173, 36] width 138 height 10
paste input "[PERSON_NAME]"
drag, startPoint x: 137, startPoint y: 36, endPoint x: 123, endPoint y: 35, distance: 14.0
click at [123, 35] on input "[PERSON_NAME]" at bounding box center [173, 36] width 138 height 10
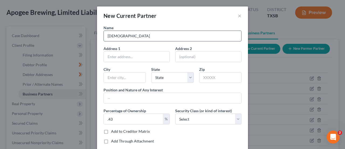
click at [106, 36] on input "[DEMOGRAPHIC_DATA]" at bounding box center [173, 36] width 138 height 10
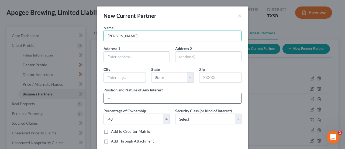
type input "[PERSON_NAME]"
click at [130, 99] on input "text" at bounding box center [173, 98] width 138 height 10
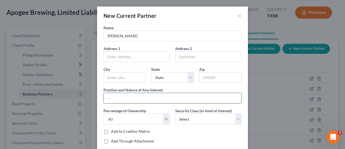
type input "Member"
click at [188, 121] on select "Select Select Common Stockholder General Partner Limited Partner Managing Membe…" at bounding box center [208, 118] width 66 height 11
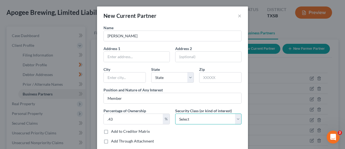
select select "6"
click at [175, 113] on select "Select Select Common Stockholder General Partner Limited Partner Managing Membe…" at bounding box center [208, 118] width 66 height 11
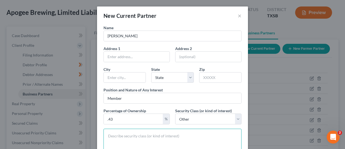
click at [161, 130] on textarea at bounding box center [173, 146] width 138 height 37
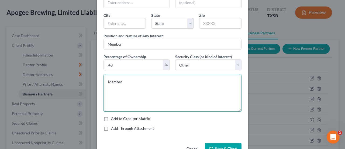
type textarea "Member"
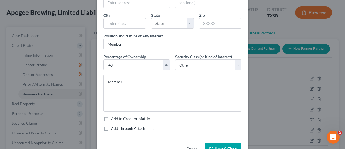
click at [228, 144] on button "Save & Close" at bounding box center [223, 148] width 37 height 11
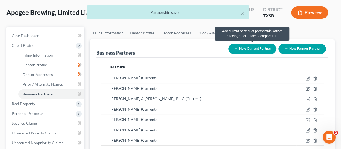
click at [245, 48] on button "New Current Partner" at bounding box center [252, 49] width 48 height 10
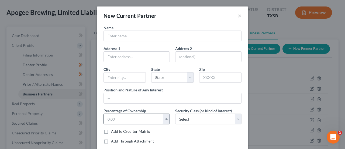
click at [124, 118] on input "text" at bounding box center [133, 119] width 59 height 10
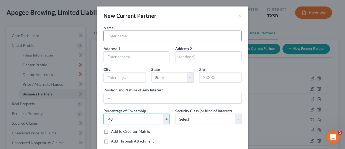
type input ".43"
click at [133, 39] on input "text" at bounding box center [173, 36] width 138 height 10
paste input "[PERSON_NAME]"
drag, startPoint x: 132, startPoint y: 37, endPoint x: 123, endPoint y: 36, distance: 9.5
click at [123, 36] on input "[PERSON_NAME]" at bounding box center [173, 36] width 138 height 10
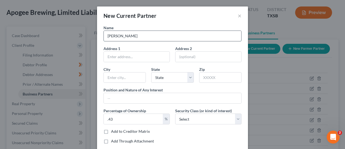
click at [106, 36] on input "[PERSON_NAME]" at bounding box center [173, 36] width 138 height 10
paste input "[PERSON_NAME]"
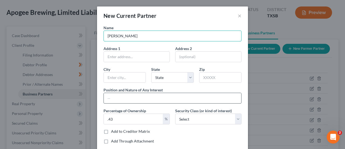
type input "[PERSON_NAME]"
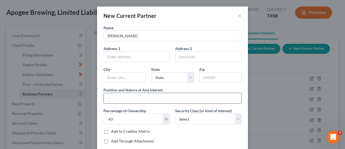
drag, startPoint x: 147, startPoint y: 97, endPoint x: 150, endPoint y: 101, distance: 5.7
click at [147, 97] on input "text" at bounding box center [173, 98] width 138 height 10
type input "Member"
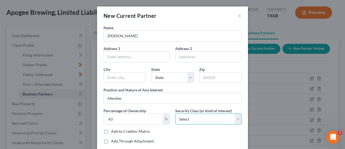
click at [186, 117] on select "Select Select Common Stockholder General Partner Limited Partner Managing Membe…" at bounding box center [208, 118] width 66 height 11
select select "6"
click at [175, 113] on select "Select Select Common Stockholder General Partner Limited Partner Managing Membe…" at bounding box center [208, 118] width 66 height 11
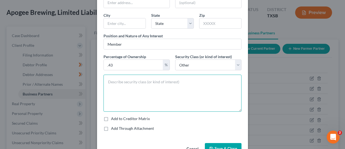
click at [162, 92] on textarea at bounding box center [173, 92] width 138 height 37
type textarea "Member"
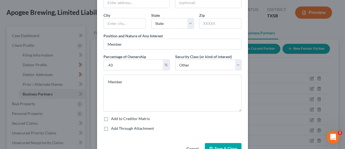
click at [220, 146] on span "Save & Close" at bounding box center [226, 148] width 23 height 5
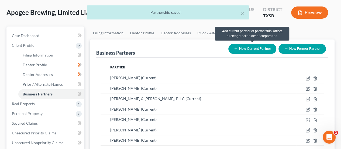
click at [242, 49] on button "New Current Partner" at bounding box center [252, 49] width 48 height 10
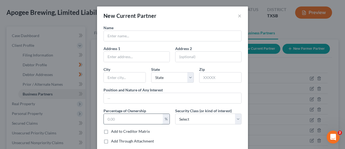
click at [128, 119] on input "text" at bounding box center [133, 119] width 59 height 10
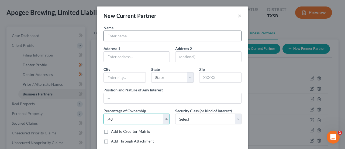
type input ".43"
click at [133, 38] on input "text" at bounding box center [173, 36] width 138 height 10
paste input "[PERSON_NAME]"
drag, startPoint x: 131, startPoint y: 36, endPoint x: 116, endPoint y: 35, distance: 14.6
click at [116, 35] on input "[PERSON_NAME]" at bounding box center [173, 36] width 138 height 10
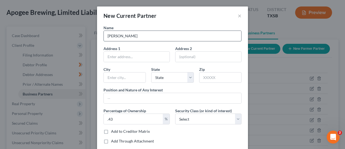
click at [106, 37] on input "[PERSON_NAME]" at bounding box center [173, 36] width 138 height 10
paste input "[PERSON_NAME]"
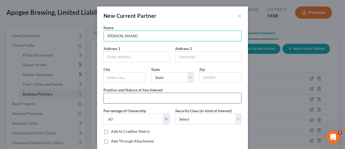
type input "[PERSON_NAME]"
click at [150, 100] on input "text" at bounding box center [173, 98] width 138 height 10
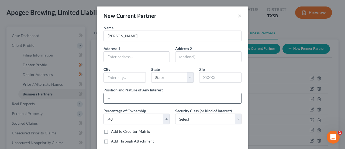
type input "Member"
click at [197, 118] on select "Select Select Common Stockholder General Partner Limited Partner Managing Membe…" at bounding box center [208, 118] width 66 height 11
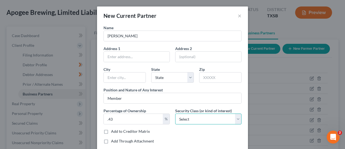
select select "6"
click at [175, 113] on select "Select Select Common Stockholder General Partner Limited Partner Managing Membe…" at bounding box center [208, 118] width 66 height 11
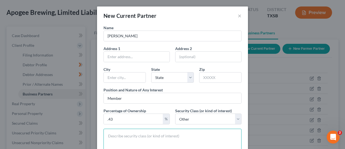
click at [176, 138] on textarea at bounding box center [173, 146] width 138 height 37
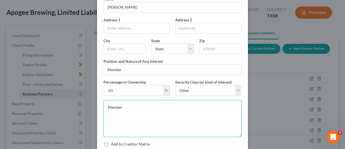
scroll to position [69, 0]
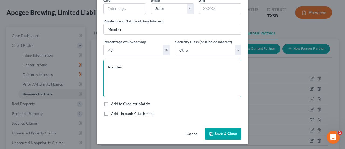
type textarea "Member"
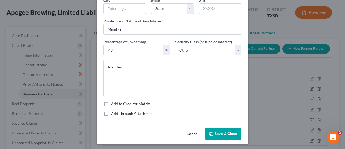
click at [212, 133] on button "Save & Close" at bounding box center [223, 133] width 37 height 11
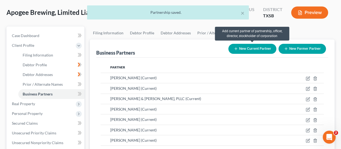
click at [252, 50] on button "New Current Partner" at bounding box center [252, 49] width 48 height 10
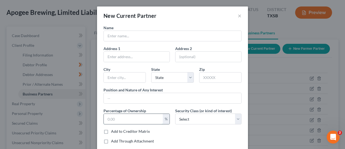
click at [142, 118] on input "text" at bounding box center [133, 119] width 59 height 10
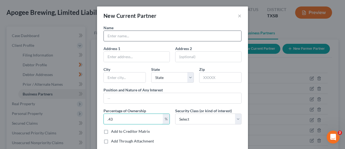
type input ".43"
click at [138, 35] on input "text" at bounding box center [173, 36] width 138 height 10
paste input "[PERSON_NAME]"
drag, startPoint x: 131, startPoint y: 37, endPoint x: 113, endPoint y: 36, distance: 18.4
click at [113, 36] on input "[PERSON_NAME]" at bounding box center [173, 36] width 138 height 10
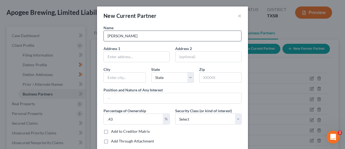
click at [107, 36] on input "[PERSON_NAME]" at bounding box center [173, 36] width 138 height 10
click at [105, 36] on input "[PERSON_NAME]" at bounding box center [173, 36] width 138 height 10
paste input "[PERSON_NAME]"
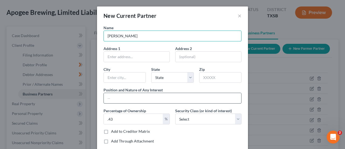
type input "[PERSON_NAME]"
click at [156, 100] on input "text" at bounding box center [173, 98] width 138 height 10
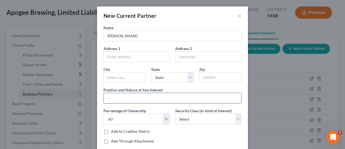
type input "Member"
click at [191, 117] on select "Select Select Common Stockholder General Partner Limited Partner Managing Membe…" at bounding box center [208, 118] width 66 height 11
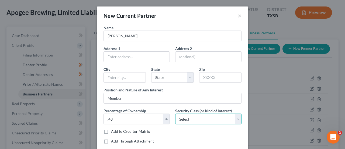
select select "6"
click at [175, 113] on select "Select Select Common Stockholder General Partner Limited Partner Managing Membe…" at bounding box center [208, 118] width 66 height 11
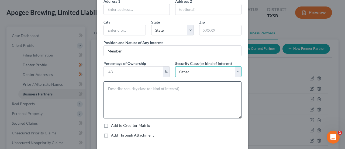
scroll to position [54, 0]
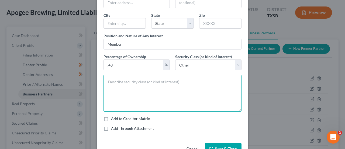
click at [166, 90] on textarea at bounding box center [173, 92] width 138 height 37
type textarea "Member"
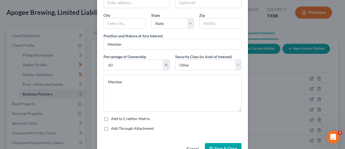
click at [218, 145] on button "Save & Close" at bounding box center [223, 148] width 37 height 11
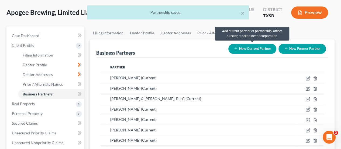
click at [237, 46] on icon "button" at bounding box center [236, 48] width 4 height 4
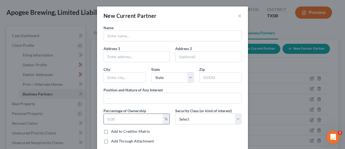
click at [124, 118] on input "text" at bounding box center [133, 119] width 59 height 10
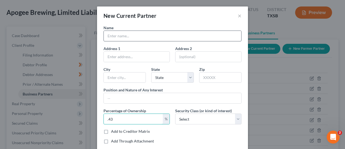
type input ".43"
click at [133, 34] on input "text" at bounding box center [173, 36] width 138 height 10
paste input "Quest IRA, WC FCO ([PERSON_NAME] #2976911)"
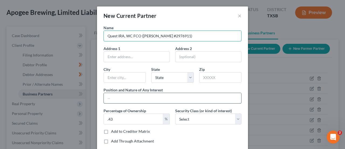
type input "Quest IRA, WC FCO ([PERSON_NAME] #2976911)"
click at [130, 98] on input "text" at bounding box center [173, 98] width 138 height 10
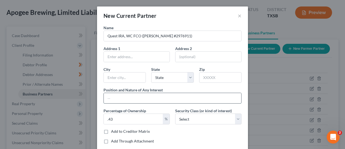
type input "Member"
click at [186, 120] on select "Select Select Common Stockholder General Partner Limited Partner Managing Membe…" at bounding box center [208, 118] width 66 height 11
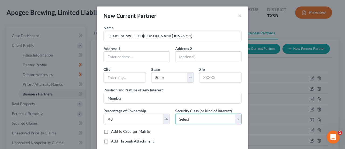
select select "6"
click at [175, 113] on select "Select Select Common Stockholder General Partner Limited Partner Managing Membe…" at bounding box center [208, 118] width 66 height 11
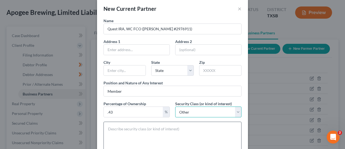
scroll to position [27, 0]
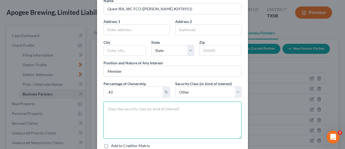
click at [166, 112] on textarea at bounding box center [173, 119] width 138 height 37
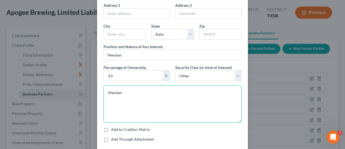
scroll to position [69, 0]
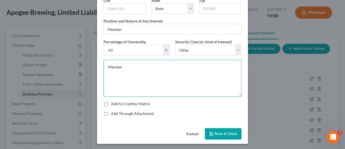
type textarea "Member"
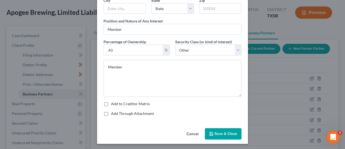
click at [215, 134] on span "Save & Close" at bounding box center [226, 133] width 23 height 5
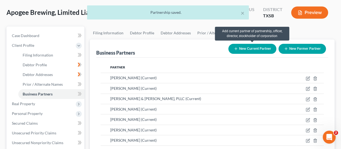
click at [247, 47] on button "New Current Partner" at bounding box center [252, 49] width 48 height 10
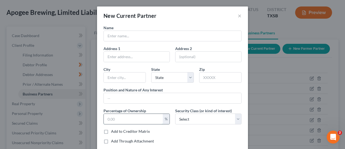
click at [126, 118] on input "text" at bounding box center [133, 119] width 59 height 10
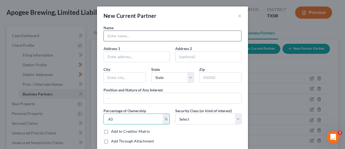
type input ".43"
click at [140, 36] on input "text" at bounding box center [173, 36] width 138 height 10
paste input "Trust: [PERSON_NAME] Trust"
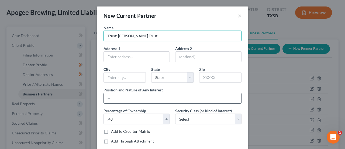
type input "Trust: [PERSON_NAME] Trust"
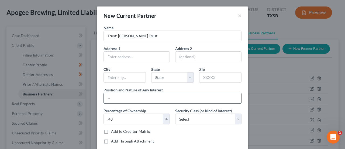
click at [137, 101] on input "text" at bounding box center [173, 98] width 138 height 10
type input "Member"
click at [178, 118] on select "Select Select Common Stockholder General Partner Limited Partner Managing Membe…" at bounding box center [208, 118] width 66 height 11
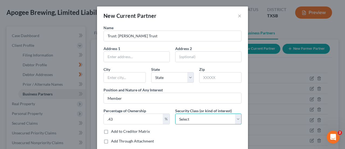
select select "6"
click at [175, 113] on select "Select Select Common Stockholder General Partner Limited Partner Managing Membe…" at bounding box center [208, 118] width 66 height 11
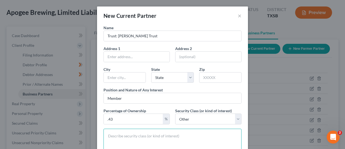
click at [188, 129] on textarea at bounding box center [173, 146] width 138 height 37
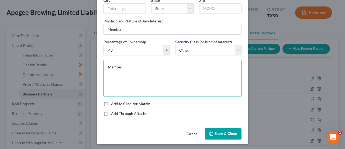
type textarea "Member"
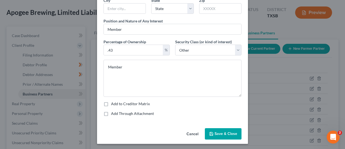
click at [210, 131] on icon "button" at bounding box center [211, 133] width 4 height 4
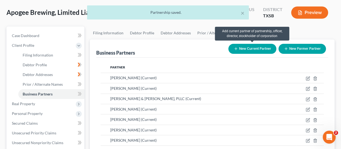
click at [254, 48] on button "New Current Partner" at bounding box center [252, 49] width 48 height 10
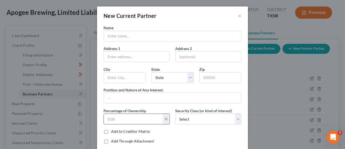
click at [143, 115] on input "text" at bounding box center [133, 119] width 59 height 10
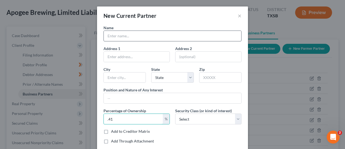
type input ".41"
click at [143, 31] on input "text" at bounding box center [173, 36] width 138 height 10
paste input "[PERSON_NAME]"
drag, startPoint x: 132, startPoint y: 36, endPoint x: 119, endPoint y: 36, distance: 13.8
click at [119, 36] on input "[PERSON_NAME]" at bounding box center [173, 36] width 138 height 10
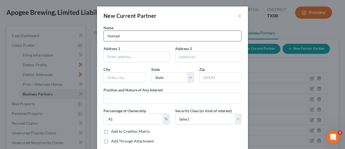
click at [107, 36] on input "Hamad" at bounding box center [173, 36] width 138 height 10
paste input "[PERSON_NAME]"
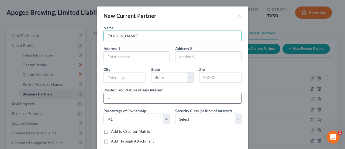
type input "[PERSON_NAME]"
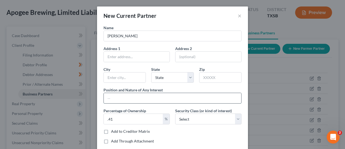
click at [131, 97] on input "text" at bounding box center [173, 98] width 138 height 10
type input "Member"
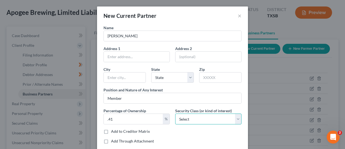
click at [187, 122] on select "Select Select Common Stockholder General Partner Limited Partner Managing Membe…" at bounding box center [208, 118] width 66 height 11
select select "6"
click at [175, 113] on select "Select Select Common Stockholder General Partner Limited Partner Managing Membe…" at bounding box center [208, 118] width 66 height 11
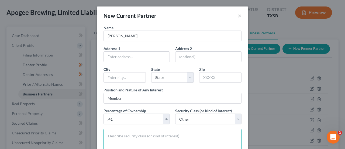
click at [173, 133] on textarea at bounding box center [173, 146] width 138 height 37
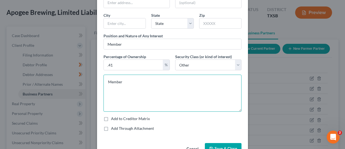
type textarea "Member"
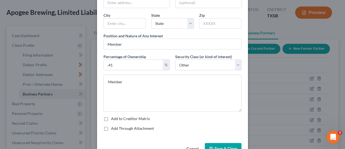
click at [213, 145] on button "Save & Close" at bounding box center [223, 148] width 37 height 11
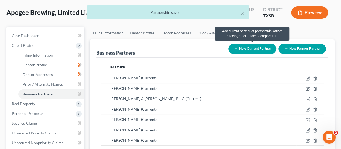
click at [250, 47] on button "New Current Partner" at bounding box center [252, 49] width 48 height 10
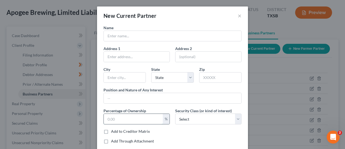
click at [141, 122] on input "text" at bounding box center [133, 119] width 59 height 10
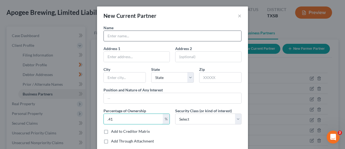
type input ".41"
click at [138, 35] on input "text" at bounding box center [173, 36] width 138 height 10
paste input "[PERSON_NAME]"
click at [105, 35] on input "[PERSON_NAME]" at bounding box center [173, 36] width 138 height 10
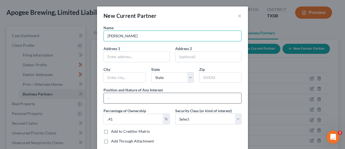
type input "[PERSON_NAME]"
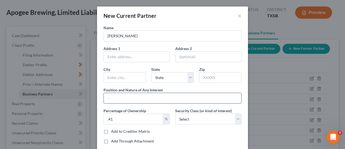
click at [153, 97] on input "text" at bounding box center [173, 98] width 138 height 10
type input "Member"
drag, startPoint x: 186, startPoint y: 116, endPoint x: 187, endPoint y: 119, distance: 3.6
click at [186, 116] on select "Select Select Common Stockholder General Partner Limited Partner Managing Membe…" at bounding box center [208, 118] width 66 height 11
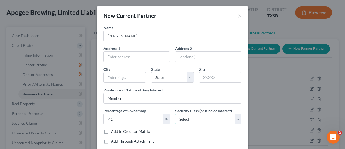
select select "6"
click at [175, 113] on select "Select Select Common Stockholder General Partner Limited Partner Managing Membe…" at bounding box center [208, 118] width 66 height 11
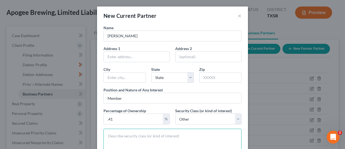
click at [163, 132] on textarea at bounding box center [173, 146] width 138 height 37
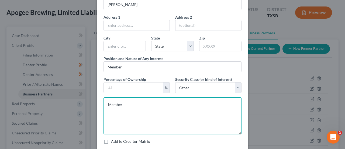
scroll to position [69, 0]
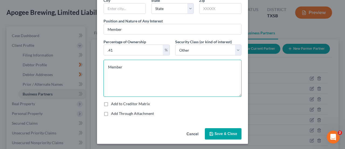
type textarea "Member"
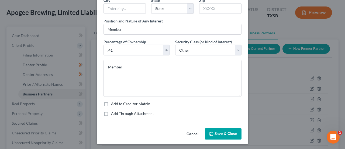
click at [234, 132] on span "Save & Close" at bounding box center [226, 133] width 23 height 5
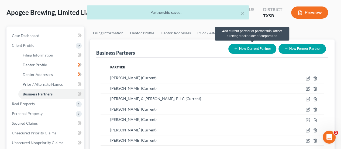
click at [254, 47] on button "New Current Partner" at bounding box center [252, 49] width 48 height 10
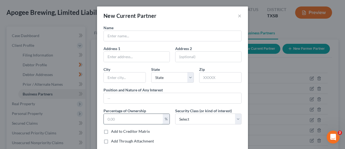
click at [130, 116] on input "text" at bounding box center [133, 119] width 59 height 10
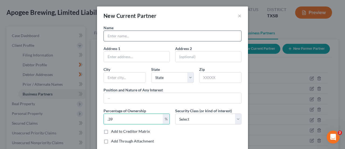
type input ".39"
click at [125, 38] on input "text" at bounding box center [173, 36] width 138 height 10
paste input "[PERSON_NAME]"
drag, startPoint x: 129, startPoint y: 35, endPoint x: 118, endPoint y: 37, distance: 10.9
click at [118, 37] on input "[PERSON_NAME]" at bounding box center [173, 36] width 138 height 10
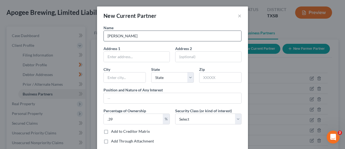
click at [107, 36] on input "[PERSON_NAME]" at bounding box center [173, 36] width 138 height 10
click at [106, 38] on input "[PERSON_NAME]" at bounding box center [173, 36] width 138 height 10
paste input "[PERSON_NAME]"
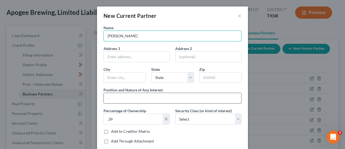
type input "[PERSON_NAME]"
click at [145, 100] on input "text" at bounding box center [173, 98] width 138 height 10
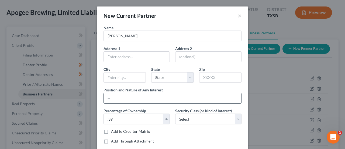
type input "Member"
click at [183, 118] on select "Select Select Common Stockholder General Partner Limited Partner Managing Membe…" at bounding box center [208, 118] width 66 height 11
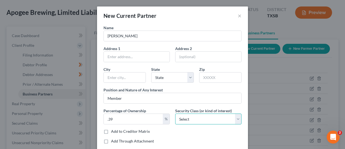
select select "6"
click at [175, 113] on select "Select Select Common Stockholder General Partner Limited Partner Managing Membe…" at bounding box center [208, 118] width 66 height 11
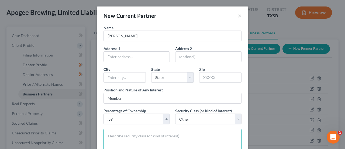
click at [183, 130] on textarea at bounding box center [173, 146] width 138 height 37
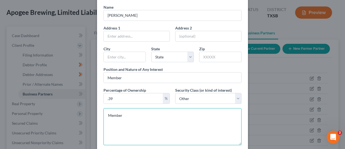
scroll to position [54, 0]
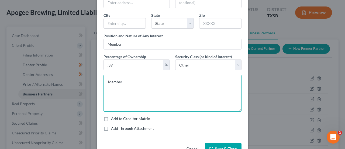
type textarea "Member"
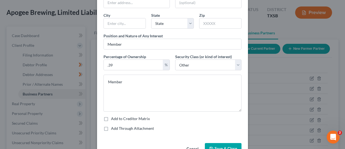
click at [218, 147] on span "Save & Close" at bounding box center [226, 148] width 23 height 5
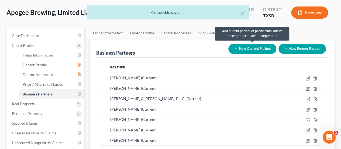
click at [253, 50] on button "New Current Partner" at bounding box center [252, 49] width 48 height 10
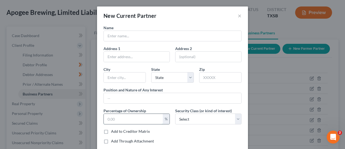
click at [131, 116] on input "text" at bounding box center [133, 119] width 59 height 10
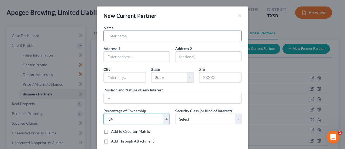
type input ".34"
click at [132, 37] on input "text" at bounding box center [173, 36] width 138 height 10
paste input "[PERSON_NAME]"
drag, startPoint x: 137, startPoint y: 35, endPoint x: 123, endPoint y: 37, distance: 14.1
click at [123, 37] on input "[PERSON_NAME]" at bounding box center [173, 36] width 138 height 10
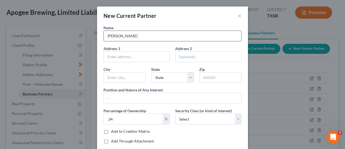
click at [106, 35] on input "[PERSON_NAME]" at bounding box center [173, 36] width 138 height 10
paste input "[PERSON_NAME]"
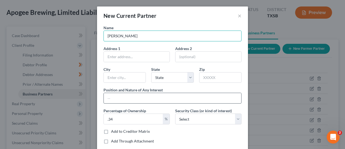
type input "[PERSON_NAME]"
click at [145, 100] on input "text" at bounding box center [173, 98] width 138 height 10
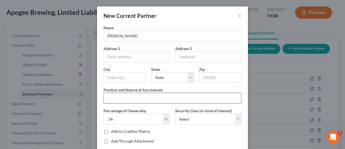
type input "Member"
click at [195, 114] on select "Select Select Common Stockholder General Partner Limited Partner Managing Membe…" at bounding box center [208, 118] width 66 height 11
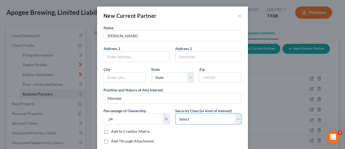
select select "6"
click at [175, 113] on select "Select Select Common Stockholder General Partner Limited Partner Managing Membe…" at bounding box center [208, 118] width 66 height 11
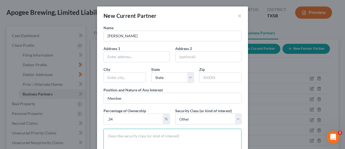
click at [162, 134] on textarea at bounding box center [173, 146] width 138 height 37
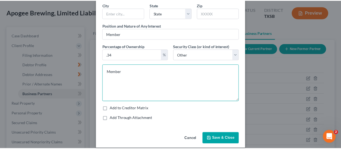
scroll to position [69, 0]
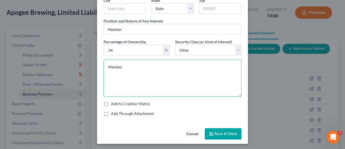
type textarea "Member"
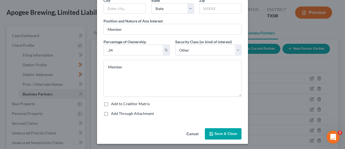
click at [222, 132] on span "Save & Close" at bounding box center [226, 133] width 23 height 5
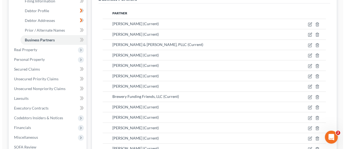
scroll to position [8, 0]
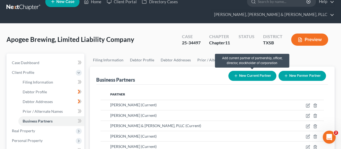
click at [251, 73] on button "New Current Partner" at bounding box center [252, 76] width 48 height 10
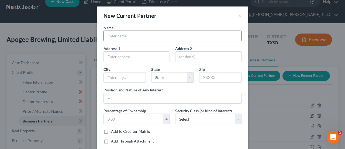
click at [137, 38] on input "text" at bounding box center [173, 36] width 138 height 10
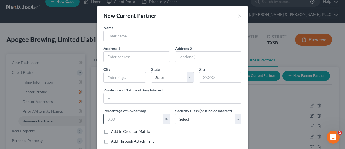
click at [132, 119] on input "text" at bounding box center [133, 119] width 59 height 10
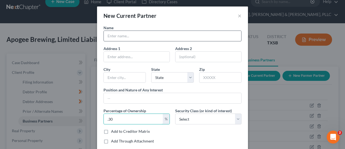
type input ".30"
click at [135, 35] on input "text" at bounding box center [173, 36] width 138 height 10
paste input "[PERSON_NAME]"
drag, startPoint x: 129, startPoint y: 36, endPoint x: 112, endPoint y: 36, distance: 17.0
click at [112, 36] on input "[PERSON_NAME]" at bounding box center [173, 36] width 138 height 10
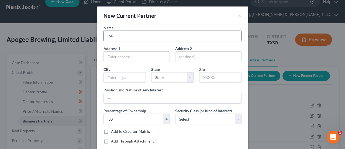
click at [105, 37] on input "Ipe" at bounding box center [173, 36] width 138 height 10
paste input "[PERSON_NAME]"
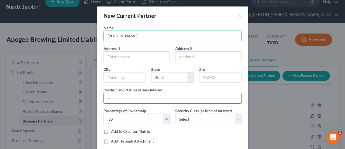
type input "[PERSON_NAME]"
click at [149, 98] on input "text" at bounding box center [173, 98] width 138 height 10
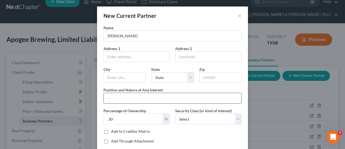
type input "Member"
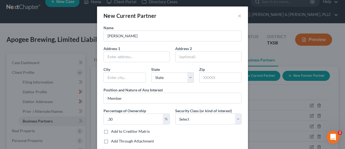
click at [180, 124] on div "Name [PERSON_NAME] Address 1 Address 2 [GEOGRAPHIC_DATA][US_STATE] CO [GEOGRAPH…" at bounding box center [172, 86] width 143 height 123
click at [189, 119] on select "Select Select Common Stockholder General Partner Limited Partner Managing Membe…" at bounding box center [208, 118] width 66 height 11
select select "6"
click at [175, 113] on select "Select Select Common Stockholder General Partner Limited Partner Managing Membe…" at bounding box center [208, 118] width 66 height 11
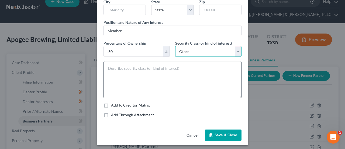
scroll to position [69, 0]
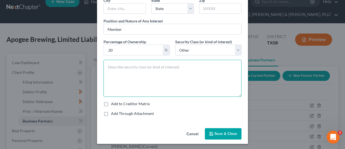
click at [152, 74] on textarea at bounding box center [173, 78] width 138 height 37
type textarea "Member"
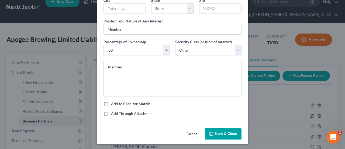
click at [216, 134] on span "Save & Close" at bounding box center [226, 133] width 23 height 5
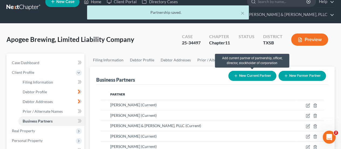
click at [255, 74] on button "New Current Partner" at bounding box center [252, 76] width 48 height 10
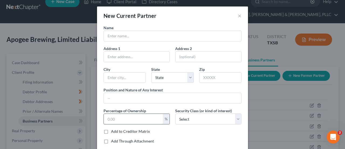
click at [135, 117] on input "text" at bounding box center [133, 119] width 59 height 10
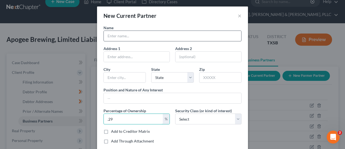
type input ".29"
click at [124, 33] on input "text" at bounding box center [173, 36] width 138 height 10
paste input "[PERSON_NAME]"
drag, startPoint x: 131, startPoint y: 38, endPoint x: 116, endPoint y: 37, distance: 14.1
click at [116, 37] on input "[PERSON_NAME]" at bounding box center [173, 36] width 138 height 10
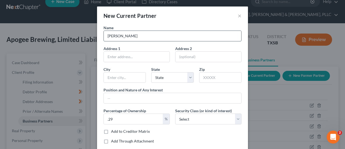
click at [106, 36] on input "[PERSON_NAME]" at bounding box center [173, 36] width 138 height 10
paste input "[PERSON_NAME]"
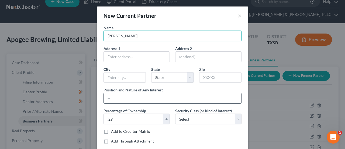
type input "[PERSON_NAME]"
click at [143, 97] on input "text" at bounding box center [173, 98] width 138 height 10
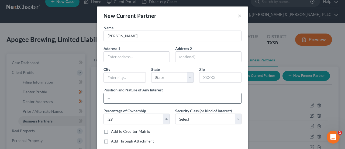
type input "Member"
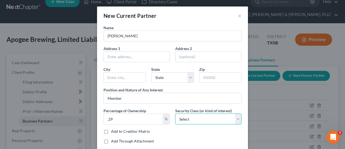
drag, startPoint x: 185, startPoint y: 123, endPoint x: 189, endPoint y: 120, distance: 5.2
click at [185, 123] on select "Select Select Common Stockholder General Partner Limited Partner Managing Membe…" at bounding box center [208, 118] width 66 height 11
select select "6"
click at [175, 113] on select "Select Select Common Stockholder General Partner Limited Partner Managing Membe…" at bounding box center [208, 118] width 66 height 11
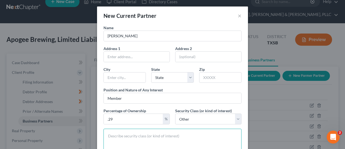
click at [173, 143] on textarea at bounding box center [173, 146] width 138 height 37
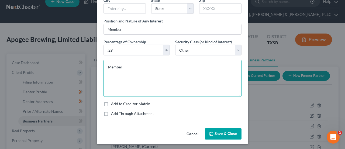
type textarea "Member"
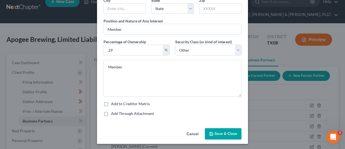
click at [215, 131] on span "Save & Close" at bounding box center [226, 133] width 23 height 5
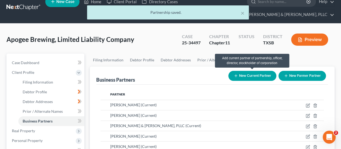
click at [245, 77] on button "New Current Partner" at bounding box center [252, 76] width 48 height 10
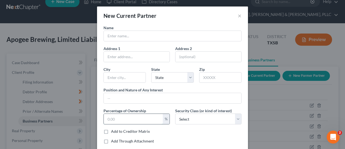
click at [128, 118] on input "text" at bounding box center [133, 119] width 59 height 10
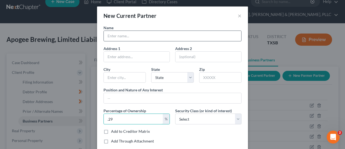
type input ".29"
click at [118, 37] on input "text" at bounding box center [173, 36] width 138 height 10
paste input "[PERSON_NAME]"
drag, startPoint x: 135, startPoint y: 36, endPoint x: 120, endPoint y: 35, distance: 14.7
click at [120, 35] on input "[PERSON_NAME]" at bounding box center [173, 36] width 138 height 10
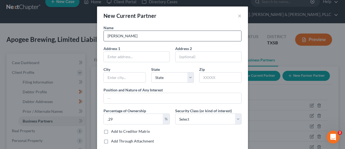
click at [107, 36] on input "[PERSON_NAME]" at bounding box center [173, 36] width 138 height 10
click at [106, 36] on input "[PERSON_NAME]" at bounding box center [173, 36] width 138 height 10
paste input "[PERSON_NAME]"
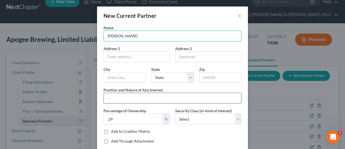
type input "[PERSON_NAME]"
drag, startPoint x: 151, startPoint y: 100, endPoint x: 154, endPoint y: 99, distance: 3.5
click at [151, 100] on input "text" at bounding box center [173, 98] width 138 height 10
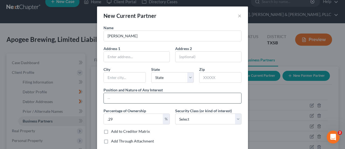
type input "Member"
click at [205, 116] on select "Select Select Common Stockholder General Partner Limited Partner Managing Membe…" at bounding box center [208, 118] width 66 height 11
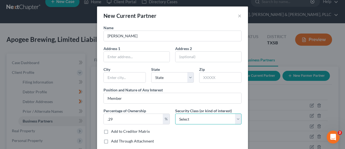
select select "6"
click at [175, 113] on select "Select Select Common Stockholder General Partner Limited Partner Managing Membe…" at bounding box center [208, 118] width 66 height 11
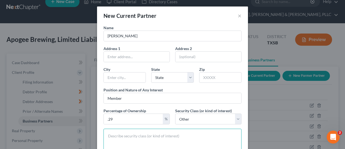
click at [156, 132] on textarea at bounding box center [173, 146] width 138 height 37
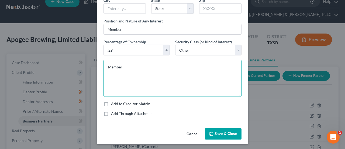
type textarea "Member"
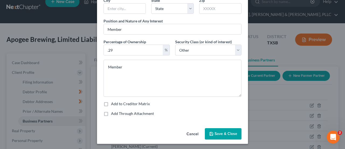
click at [222, 132] on span "Save & Close" at bounding box center [226, 133] width 23 height 5
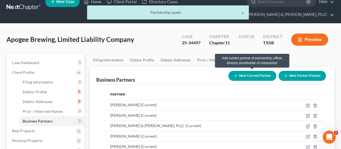
click at [249, 77] on button "New Current Partner" at bounding box center [252, 76] width 48 height 10
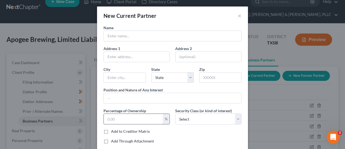
click at [132, 116] on input "text" at bounding box center [133, 119] width 59 height 10
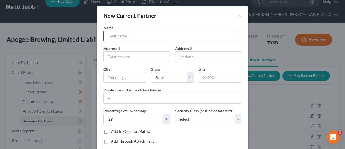
click at [135, 33] on input "text" at bounding box center [173, 36] width 138 height 10
paste input "[PERSON_NAME]"
drag, startPoint x: 129, startPoint y: 35, endPoint x: 121, endPoint y: 35, distance: 7.8
click at [121, 35] on input "[PERSON_NAME]" at bounding box center [173, 36] width 138 height 10
click at [106, 36] on input "[PERSON_NAME]" at bounding box center [173, 36] width 138 height 10
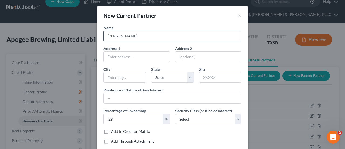
paste input "[PERSON_NAME]"
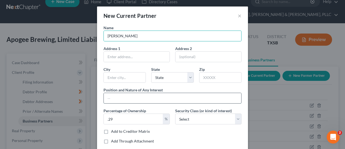
click at [153, 98] on input "text" at bounding box center [173, 98] width 138 height 10
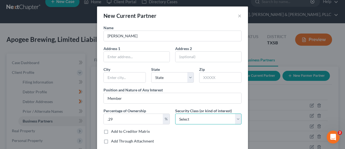
click at [187, 122] on select "Select Select Common Stockholder General Partner Limited Partner Managing Membe…" at bounding box center [208, 118] width 66 height 11
click at [175, 113] on select "Select Select Common Stockholder General Partner Limited Partner Managing Membe…" at bounding box center [208, 118] width 66 height 11
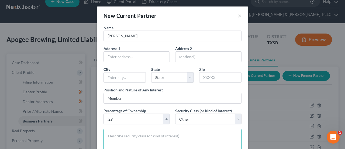
click at [174, 132] on textarea at bounding box center [173, 146] width 138 height 37
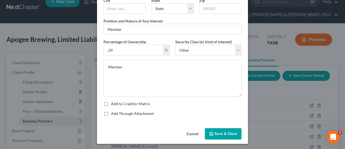
click at [219, 134] on span "Save & Close" at bounding box center [226, 133] width 23 height 5
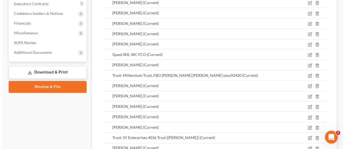
scroll to position [58, 0]
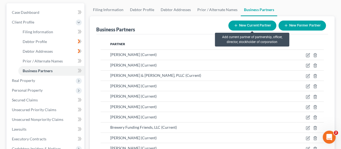
click at [240, 28] on button "New Current Partner" at bounding box center [252, 25] width 48 height 10
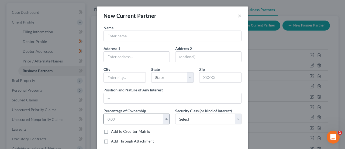
click at [125, 119] on input "text" at bounding box center [133, 119] width 59 height 10
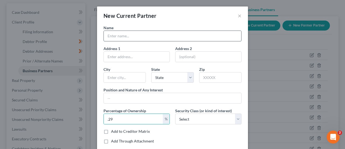
click at [129, 37] on input "text" at bounding box center [173, 36] width 138 height 10
paste input "[PERSON_NAME]"
drag, startPoint x: 134, startPoint y: 35, endPoint x: 122, endPoint y: 34, distance: 11.9
click at [122, 34] on input "[PERSON_NAME]" at bounding box center [173, 36] width 138 height 10
click at [105, 36] on input "[PERSON_NAME]" at bounding box center [173, 36] width 138 height 10
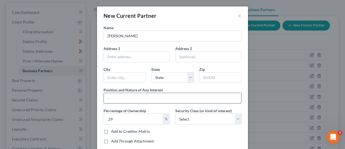
click at [139, 93] on input "text" at bounding box center [173, 98] width 138 height 10
click at [190, 120] on select "Select Select Common Stockholder General Partner Limited Partner Managing Membe…" at bounding box center [208, 118] width 66 height 11
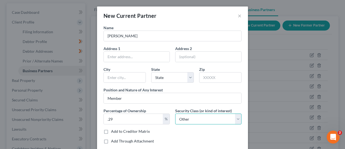
click at [175, 113] on select "Select Select Common Stockholder General Partner Limited Partner Managing Membe…" at bounding box center [208, 118] width 66 height 11
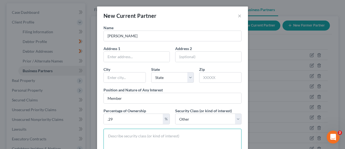
click at [159, 132] on textarea at bounding box center [173, 146] width 138 height 37
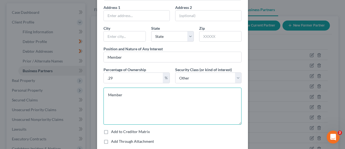
scroll to position [69, 0]
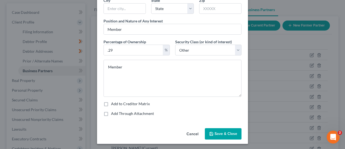
click at [222, 131] on span "Save & Close" at bounding box center [226, 133] width 23 height 5
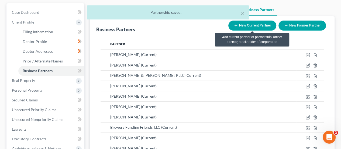
click at [246, 27] on button "New Current Partner" at bounding box center [252, 25] width 48 height 10
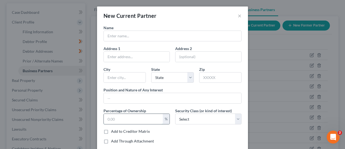
click at [139, 121] on input "text" at bounding box center [133, 119] width 59 height 10
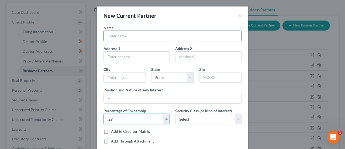
click at [138, 36] on input "text" at bounding box center [173, 36] width 138 height 10
paste input "[PERSON_NAME] ([PERSON_NAME])"
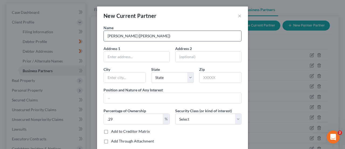
drag, startPoint x: 151, startPoint y: 35, endPoint x: 125, endPoint y: 35, distance: 25.9
click at [125, 35] on input "[PERSON_NAME] ([PERSON_NAME])" at bounding box center [173, 36] width 138 height 10
click at [106, 36] on input "[PERSON_NAME]" at bounding box center [173, 36] width 138 height 10
paste input "[PERSON_NAME] ([PERSON_NAME])"
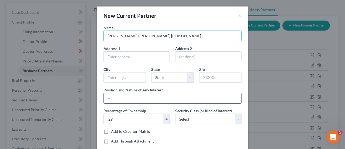
click at [151, 94] on input "text" at bounding box center [173, 98] width 138 height 10
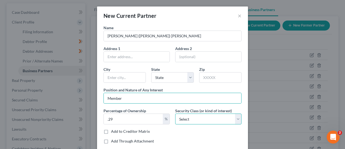
click at [194, 119] on select "Select Select Common Stockholder General Partner Limited Partner Managing Membe…" at bounding box center [208, 118] width 66 height 11
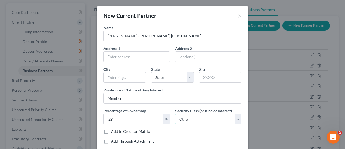
click at [175, 113] on select "Select Select Common Stockholder General Partner Limited Partner Managing Membe…" at bounding box center [208, 118] width 66 height 11
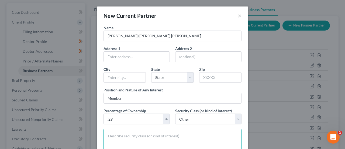
click at [158, 133] on textarea at bounding box center [173, 146] width 138 height 37
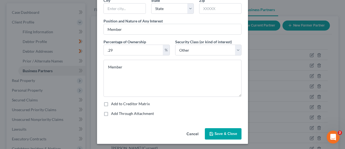
click at [212, 133] on button "Save & Close" at bounding box center [223, 133] width 37 height 11
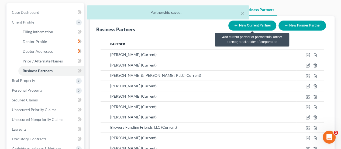
click at [262, 22] on button "New Current Partner" at bounding box center [252, 25] width 48 height 10
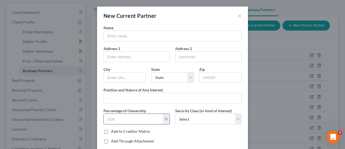
click at [125, 114] on input "text" at bounding box center [133, 119] width 59 height 10
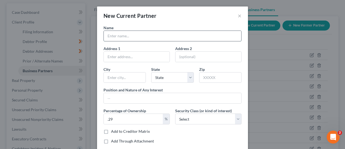
click at [138, 34] on input "text" at bounding box center [173, 36] width 138 height 10
paste input "[PERSON_NAME]"
drag, startPoint x: 136, startPoint y: 37, endPoint x: 119, endPoint y: 35, distance: 17.4
click at [119, 35] on input "[PERSON_NAME]" at bounding box center [173, 36] width 138 height 10
click at [107, 36] on input "[PERSON_NAME]" at bounding box center [173, 36] width 138 height 10
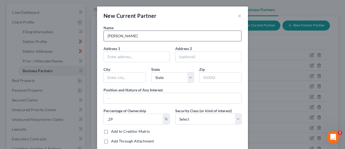
paste input "[PERSON_NAME]"
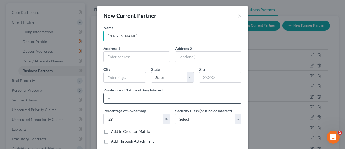
click at [159, 97] on input "text" at bounding box center [173, 98] width 138 height 10
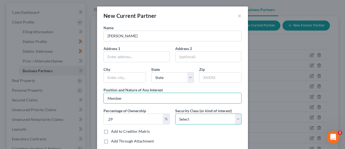
click at [196, 118] on select "Select Select Common Stockholder General Partner Limited Partner Managing Membe…" at bounding box center [208, 118] width 66 height 11
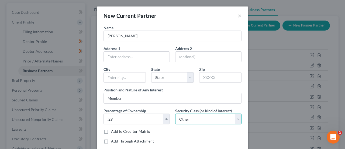
click at [175, 113] on select "Select Select Common Stockholder General Partner Limited Partner Managing Membe…" at bounding box center [208, 118] width 66 height 11
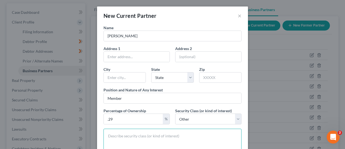
click at [170, 133] on textarea at bounding box center [173, 146] width 138 height 37
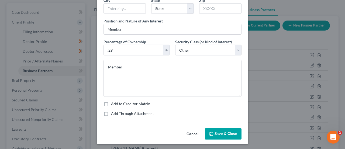
click at [227, 132] on span "Save & Close" at bounding box center [226, 133] width 23 height 5
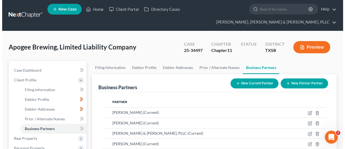
scroll to position [0, 0]
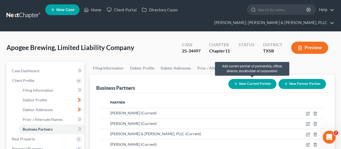
click at [256, 82] on button "New Current Partner" at bounding box center [252, 84] width 48 height 10
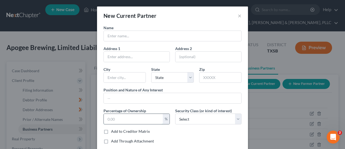
click at [122, 117] on input "text" at bounding box center [133, 119] width 59 height 10
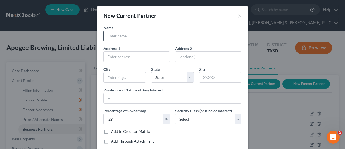
click at [128, 37] on input "text" at bounding box center [173, 36] width 138 height 10
paste input "[PERSON_NAME]"
drag, startPoint x: 135, startPoint y: 36, endPoint x: 124, endPoint y: 35, distance: 11.9
click at [124, 35] on input "[PERSON_NAME]" at bounding box center [173, 36] width 138 height 10
click at [106, 35] on input "[PERSON_NAME]" at bounding box center [173, 36] width 138 height 10
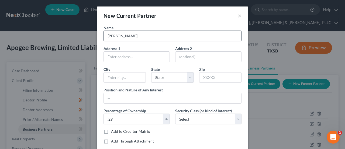
paste input "[PERSON_NAME]"
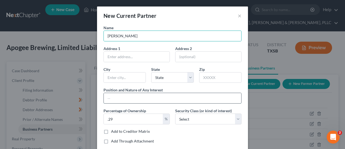
click at [141, 96] on input "text" at bounding box center [173, 98] width 138 height 10
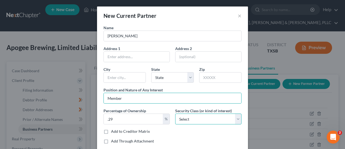
click at [191, 117] on select "Select Select Common Stockholder General Partner Limited Partner Managing Membe…" at bounding box center [208, 118] width 66 height 11
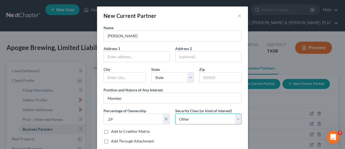
click at [175, 113] on select "Select Select Common Stockholder General Partner Limited Partner Managing Membe…" at bounding box center [208, 118] width 66 height 11
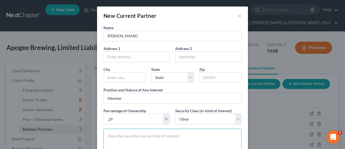
click at [161, 137] on textarea at bounding box center [173, 146] width 138 height 37
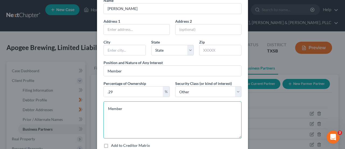
scroll to position [69, 0]
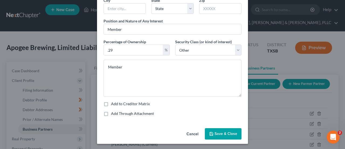
click at [217, 131] on span "Save & Close" at bounding box center [226, 133] width 23 height 5
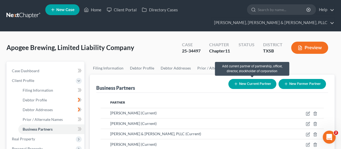
click at [259, 83] on button "New Current Partner" at bounding box center [252, 84] width 48 height 10
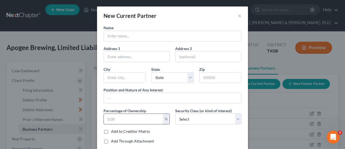
click at [133, 116] on input "text" at bounding box center [133, 119] width 59 height 10
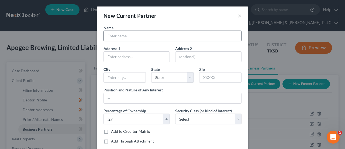
click at [131, 37] on input "text" at bounding box center [173, 36] width 138 height 10
paste input "[PERSON_NAME]"
drag, startPoint x: 131, startPoint y: 37, endPoint x: 120, endPoint y: 37, distance: 11.3
click at [120, 37] on input "[PERSON_NAME]" at bounding box center [173, 36] width 138 height 10
click at [104, 35] on input "[PERSON_NAME]" at bounding box center [173, 36] width 138 height 10
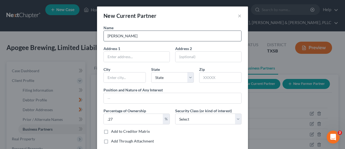
paste input "[PERSON_NAME]"
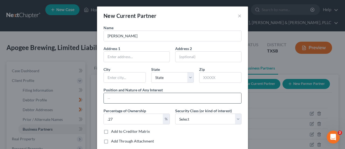
drag, startPoint x: 147, startPoint y: 99, endPoint x: 150, endPoint y: 102, distance: 4.6
click at [147, 99] on input "text" at bounding box center [173, 98] width 138 height 10
click at [205, 119] on select "Select Select Common Stockholder General Partner Limited Partner Managing Membe…" at bounding box center [208, 118] width 66 height 11
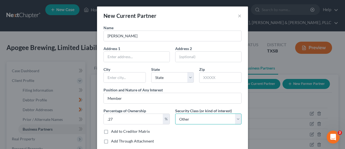
click at [175, 113] on select "Select Select Common Stockholder General Partner Limited Partner Managing Membe…" at bounding box center [208, 118] width 66 height 11
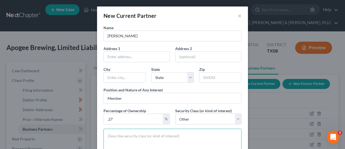
click at [188, 135] on textarea at bounding box center [173, 146] width 138 height 37
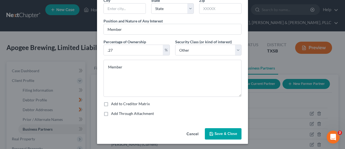
click at [213, 130] on button "Save & Close" at bounding box center [223, 133] width 37 height 11
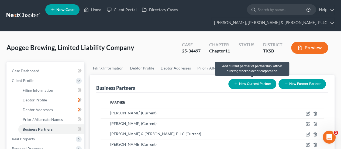
click at [246, 84] on button "New Current Partner" at bounding box center [252, 84] width 48 height 10
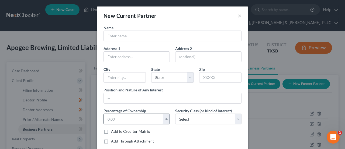
click at [124, 114] on input "text" at bounding box center [133, 119] width 59 height 10
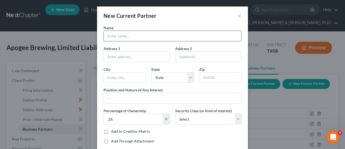
click at [133, 37] on input "text" at bounding box center [173, 36] width 138 height 10
paste input "Akin Solo 401k Trust ([PERSON_NAME], Jide)"
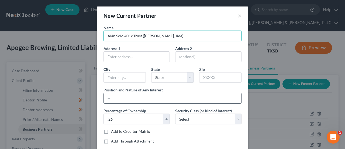
click at [163, 97] on input "text" at bounding box center [173, 98] width 138 height 10
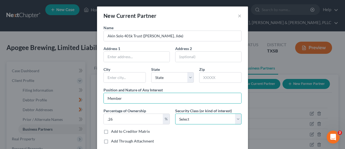
click at [212, 114] on select "Select Select Common Stockholder General Partner Limited Partner Managing Membe…" at bounding box center [208, 118] width 66 height 11
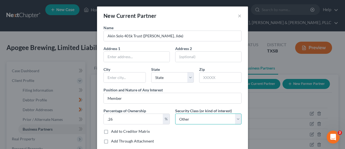
click at [175, 113] on select "Select Select Common Stockholder General Partner Limited Partner Managing Membe…" at bounding box center [208, 118] width 66 height 11
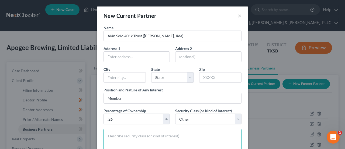
click at [176, 134] on textarea at bounding box center [173, 146] width 138 height 37
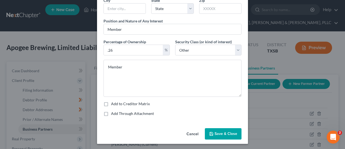
click at [211, 132] on icon "button" at bounding box center [211, 133] width 4 height 4
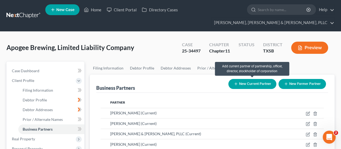
click at [239, 86] on button "New Current Partner" at bounding box center [252, 84] width 48 height 10
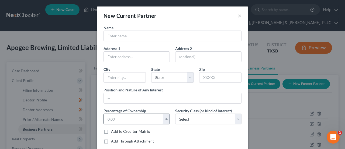
click at [125, 117] on input "text" at bounding box center [133, 119] width 59 height 10
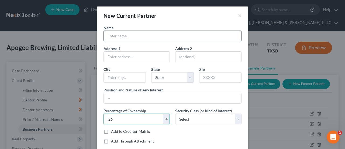
click at [137, 37] on input "text" at bounding box center [173, 36] width 138 height 10
paste input "[PERSON_NAME]"
drag, startPoint x: 138, startPoint y: 37, endPoint x: 125, endPoint y: 39, distance: 12.5
click at [125, 39] on input "[PERSON_NAME]" at bounding box center [173, 36] width 138 height 10
click at [105, 37] on input "[PERSON_NAME]" at bounding box center [173, 36] width 138 height 10
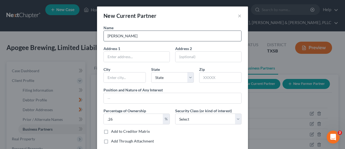
paste input "[PERSON_NAME]"
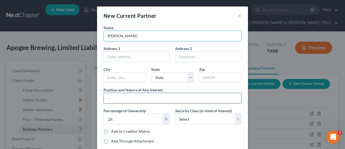
click at [146, 100] on input "text" at bounding box center [173, 98] width 138 height 10
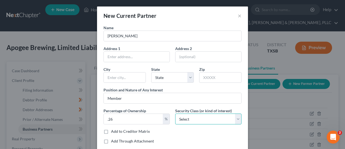
click at [195, 118] on select "Select Select Common Stockholder General Partner Limited Partner Managing Membe…" at bounding box center [208, 118] width 66 height 11
click at [175, 113] on select "Select Select Common Stockholder General Partner Limited Partner Managing Membe…" at bounding box center [208, 118] width 66 height 11
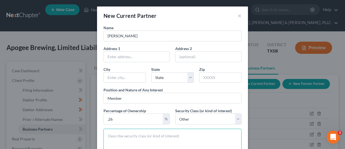
click at [179, 136] on textarea at bounding box center [173, 146] width 138 height 37
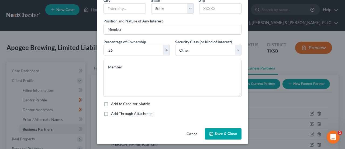
click at [210, 133] on icon "button" at bounding box center [211, 133] width 4 height 4
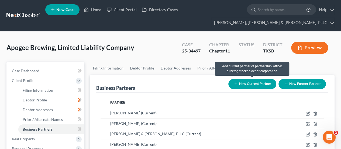
click at [252, 82] on button "New Current Partner" at bounding box center [252, 84] width 48 height 10
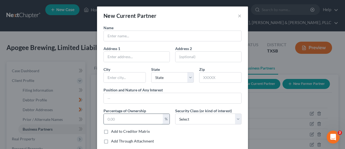
click at [121, 117] on input "text" at bounding box center [133, 119] width 59 height 10
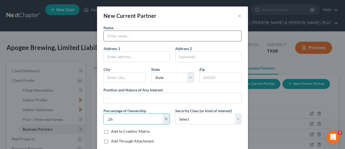
click at [126, 35] on input "text" at bounding box center [173, 36] width 138 height 10
paste input "[PERSON_NAME]"
drag, startPoint x: 134, startPoint y: 36, endPoint x: 119, endPoint y: 39, distance: 15.3
click at [119, 39] on input "[PERSON_NAME]" at bounding box center [173, 36] width 138 height 10
click at [105, 36] on input "Rennar" at bounding box center [173, 36] width 138 height 10
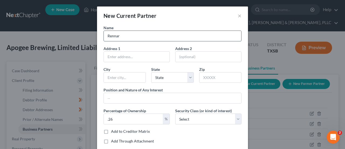
paste input "[PERSON_NAME]"
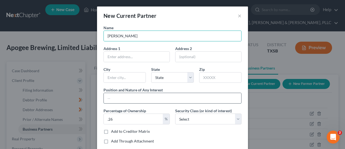
click at [140, 96] on input "text" at bounding box center [173, 98] width 138 height 10
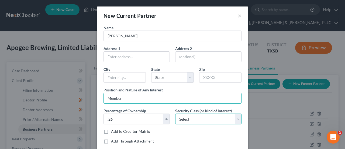
click at [197, 114] on select "Select Select Common Stockholder General Partner Limited Partner Managing Membe…" at bounding box center [208, 118] width 66 height 11
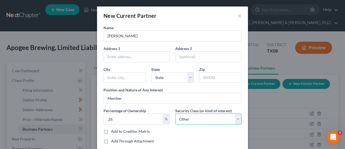
click at [175, 113] on select "Select Select Common Stockholder General Partner Limited Partner Managing Membe…" at bounding box center [208, 118] width 66 height 11
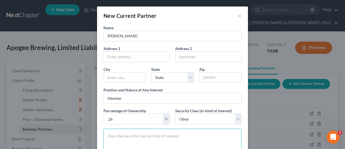
click at [178, 136] on textarea at bounding box center [173, 146] width 138 height 37
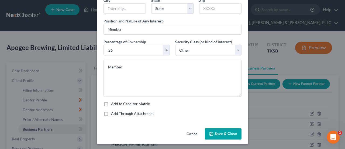
click at [211, 132] on icon "button" at bounding box center [211, 133] width 4 height 4
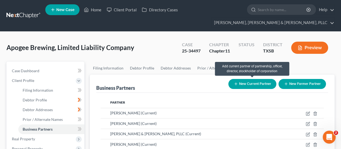
click at [260, 85] on button "New Current Partner" at bounding box center [252, 84] width 48 height 10
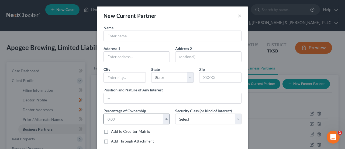
click at [142, 117] on input "text" at bounding box center [133, 119] width 59 height 10
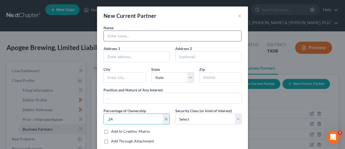
click at [153, 36] on input "text" at bounding box center [173, 36] width 138 height 10
paste input "[PERSON_NAME]"
drag, startPoint x: 132, startPoint y: 36, endPoint x: 119, endPoint y: 37, distance: 13.0
click at [119, 37] on input "[PERSON_NAME]" at bounding box center [173, 36] width 138 height 10
click at [105, 36] on input "[PERSON_NAME]" at bounding box center [173, 36] width 138 height 10
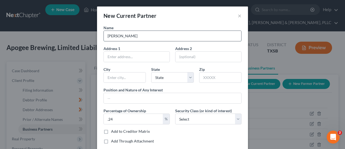
paste input "[PERSON_NAME]"
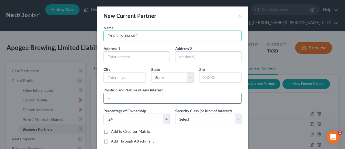
click at [125, 97] on input "text" at bounding box center [173, 98] width 138 height 10
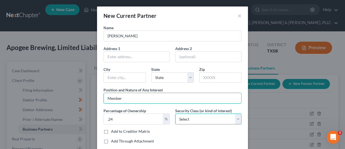
click at [189, 120] on select "Select Select Common Stockholder General Partner Limited Partner Managing Membe…" at bounding box center [208, 118] width 66 height 11
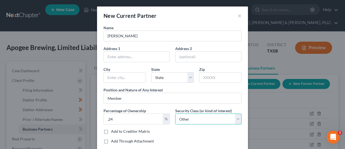
click at [175, 113] on select "Select Select Common Stockholder General Partner Limited Partner Managing Membe…" at bounding box center [208, 118] width 66 height 11
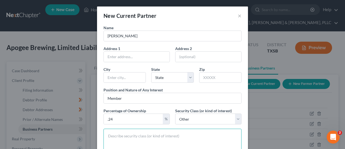
click at [172, 138] on textarea at bounding box center [173, 146] width 138 height 37
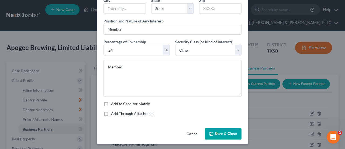
click at [213, 129] on button "Save & Close" at bounding box center [223, 133] width 37 height 11
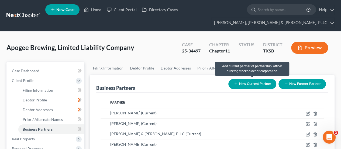
click at [238, 84] on button "New Current Partner" at bounding box center [252, 84] width 48 height 10
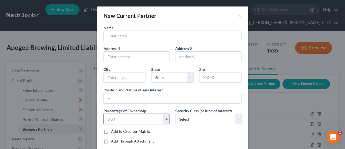
click at [139, 116] on input "text" at bounding box center [133, 119] width 59 height 10
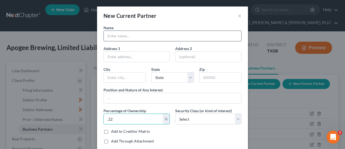
click at [160, 39] on input "text" at bounding box center [173, 36] width 138 height 10
paste input "[PERSON_NAME]"
drag, startPoint x: 131, startPoint y: 35, endPoint x: 118, endPoint y: 39, distance: 13.1
click at [118, 39] on input "[PERSON_NAME]" at bounding box center [173, 36] width 138 height 10
click at [106, 36] on input "[PERSON_NAME]" at bounding box center [173, 36] width 138 height 10
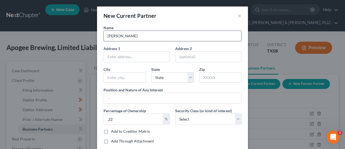
paste input "[PERSON_NAME]"
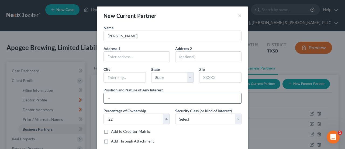
click at [152, 97] on input "text" at bounding box center [173, 98] width 138 height 10
click at [209, 118] on select "Select Select Common Stockholder General Partner Limited Partner Managing Membe…" at bounding box center [208, 118] width 66 height 11
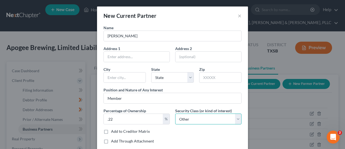
click at [175, 113] on select "Select Select Common Stockholder General Partner Limited Partner Managing Membe…" at bounding box center [208, 118] width 66 height 11
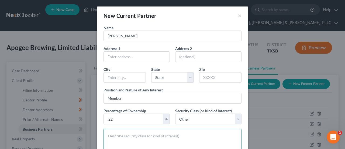
click at [187, 131] on textarea at bounding box center [173, 146] width 138 height 37
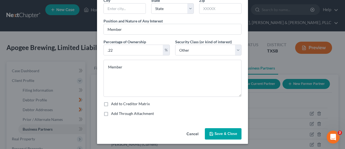
click at [215, 132] on span "Save & Close" at bounding box center [226, 133] width 23 height 5
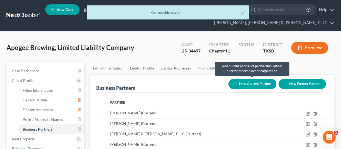
click at [242, 83] on button "New Current Partner" at bounding box center [252, 84] width 48 height 10
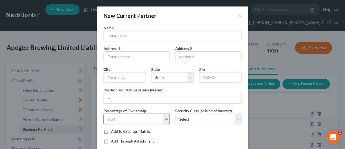
click at [124, 119] on input "text" at bounding box center [133, 119] width 59 height 10
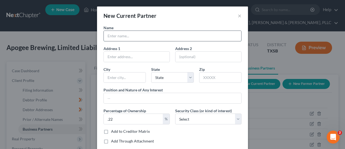
click at [127, 37] on input "text" at bounding box center [173, 36] width 138 height 10
paste input "[PERSON_NAME]"
drag, startPoint x: 127, startPoint y: 38, endPoint x: 118, endPoint y: 37, distance: 9.2
click at [118, 37] on input "[PERSON_NAME]" at bounding box center [173, 36] width 138 height 10
click at [105, 36] on input "[PERSON_NAME]" at bounding box center [173, 36] width 138 height 10
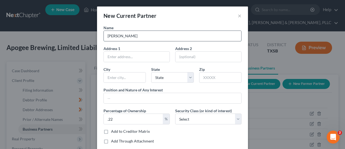
paste input "[PERSON_NAME]"
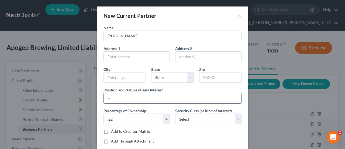
click at [132, 97] on input "text" at bounding box center [173, 98] width 138 height 10
click at [203, 119] on select "Select Select Common Stockholder General Partner Limited Partner Managing Membe…" at bounding box center [208, 118] width 66 height 11
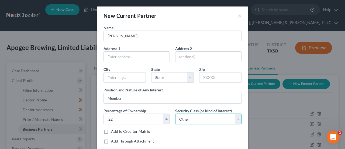
click at [175, 113] on select "Select Select Common Stockholder General Partner Limited Partner Managing Membe…" at bounding box center [208, 118] width 66 height 11
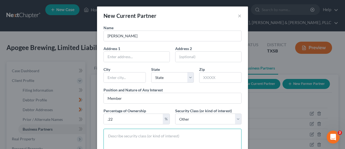
click at [172, 131] on textarea at bounding box center [173, 146] width 138 height 37
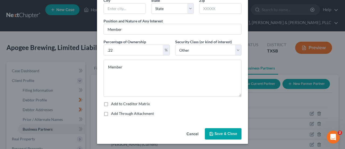
click at [215, 131] on span "Save & Close" at bounding box center [226, 133] width 23 height 5
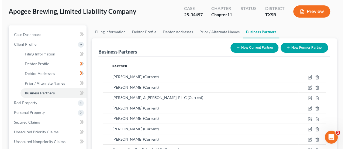
scroll to position [0, 0]
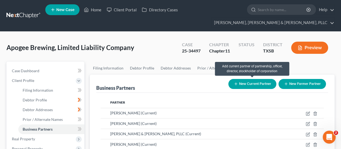
click at [258, 83] on button "New Current Partner" at bounding box center [252, 84] width 48 height 10
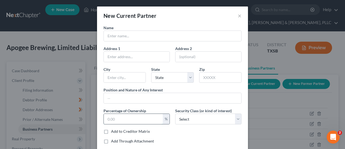
click at [135, 118] on input "text" at bounding box center [133, 119] width 59 height 10
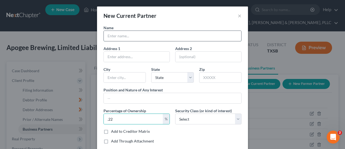
click at [128, 36] on input "text" at bounding box center [173, 36] width 138 height 10
paste input "[PERSON_NAME]"
drag, startPoint x: 132, startPoint y: 36, endPoint x: 119, endPoint y: 37, distance: 13.0
click at [119, 37] on input "[PERSON_NAME]" at bounding box center [173, 36] width 138 height 10
click at [106, 36] on input "[PERSON_NAME]" at bounding box center [173, 36] width 138 height 10
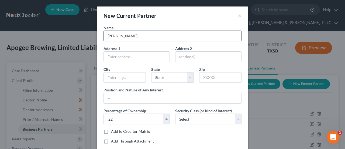
paste input "[PERSON_NAME]"
click at [131, 92] on label "Position and Nature of Any Interest" at bounding box center [133, 90] width 59 height 6
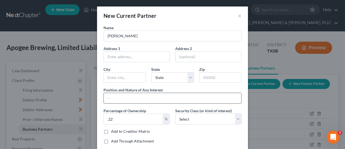
click at [132, 93] on input "text" at bounding box center [173, 98] width 138 height 10
click at [207, 118] on select "Select Select Common Stockholder General Partner Limited Partner Managing Membe…" at bounding box center [208, 118] width 66 height 11
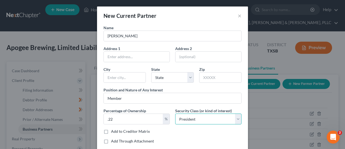
click at [175, 113] on select "Select Select Common Stockholder General Partner Limited Partner Managing Membe…" at bounding box center [208, 118] width 66 height 11
click at [196, 117] on select "Select Select Common Stockholder General Partner Limited Partner Managing Membe…" at bounding box center [208, 118] width 66 height 11
click at [175, 113] on select "Select Select Common Stockholder General Partner Limited Partner Managing Membe…" at bounding box center [208, 118] width 66 height 11
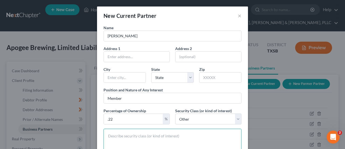
click at [174, 136] on textarea at bounding box center [173, 146] width 138 height 37
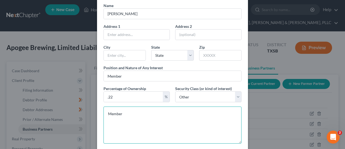
scroll to position [54, 0]
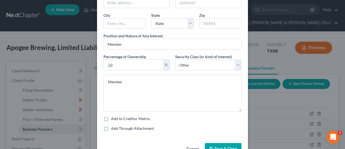
click at [220, 144] on button "Save & Close" at bounding box center [223, 148] width 37 height 11
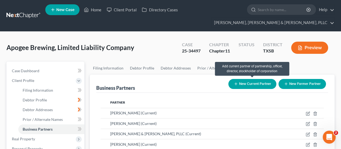
click at [238, 85] on button "New Current Partner" at bounding box center [252, 84] width 48 height 10
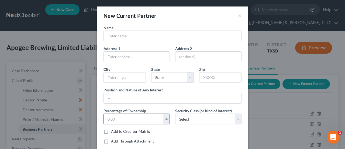
click at [128, 117] on input "text" at bounding box center [133, 119] width 59 height 10
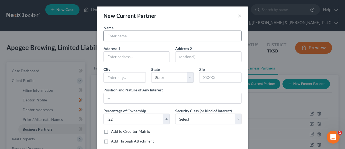
click at [132, 35] on input "text" at bounding box center [173, 36] width 138 height 10
paste input "[PERSON_NAME]"
drag, startPoint x: 132, startPoint y: 35, endPoint x: 122, endPoint y: 33, distance: 10.6
click at [122, 33] on input "[PERSON_NAME]" at bounding box center [173, 36] width 138 height 10
click at [106, 35] on input "[PERSON_NAME]" at bounding box center [173, 36] width 138 height 10
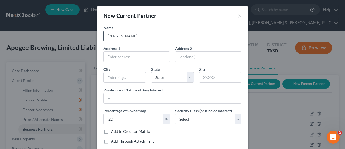
paste input "[PERSON_NAME]"
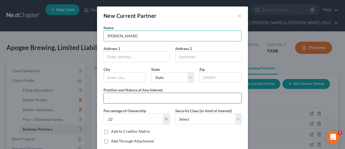
click at [134, 99] on input "text" at bounding box center [173, 98] width 138 height 10
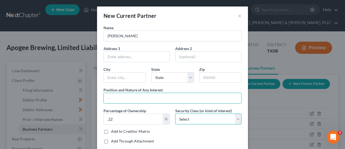
click at [207, 120] on select "Select Select Common Stockholder General Partner Limited Partner Managing Membe…" at bounding box center [208, 118] width 66 height 11
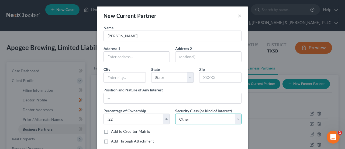
click at [175, 113] on select "Select Select Common Stockholder General Partner Limited Partner Managing Membe…" at bounding box center [208, 118] width 66 height 11
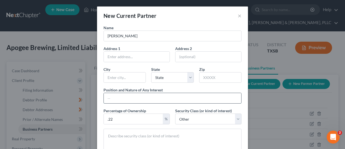
click at [140, 96] on input "text" at bounding box center [173, 98] width 138 height 10
click at [165, 136] on textarea at bounding box center [173, 146] width 138 height 37
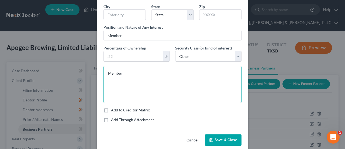
scroll to position [69, 0]
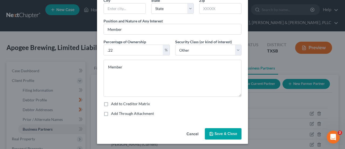
click at [215, 132] on span "Save & Close" at bounding box center [226, 133] width 23 height 5
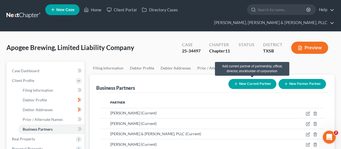
click at [243, 85] on button "New Current Partner" at bounding box center [252, 84] width 48 height 10
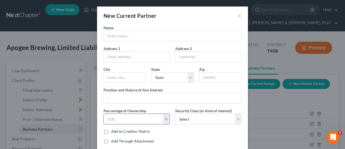
click at [120, 119] on input "text" at bounding box center [133, 119] width 59 height 10
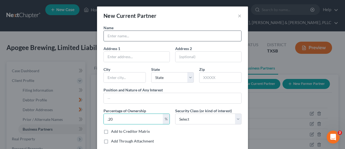
click at [131, 34] on input "text" at bounding box center [173, 36] width 138 height 10
paste input "[PERSON_NAME]"
drag, startPoint x: 143, startPoint y: 37, endPoint x: 117, endPoint y: 37, distance: 26.2
click at [117, 37] on input "[PERSON_NAME]" at bounding box center [173, 36] width 138 height 10
click at [106, 36] on input "[PERSON_NAME]" at bounding box center [173, 36] width 138 height 10
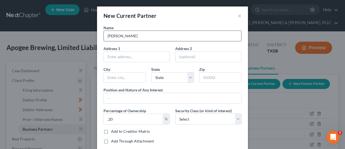
paste input "[PERSON_NAME]"
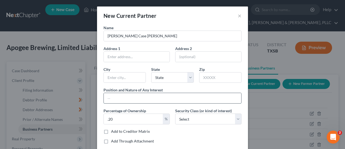
click at [142, 95] on input "text" at bounding box center [173, 98] width 138 height 10
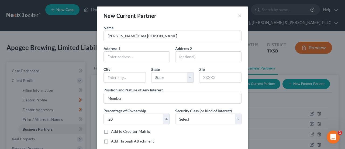
click at [201, 123] on div "Name [PERSON_NAME] Case [PERSON_NAME] Address 1 Address [GEOGRAPHIC_DATA][US_ST…" at bounding box center [172, 86] width 143 height 123
click at [202, 118] on select "Select Select Common Stockholder General Partner Limited Partner Managing Membe…" at bounding box center [208, 118] width 66 height 11
click at [175, 113] on select "Select Select Common Stockholder General Partner Limited Partner Managing Membe…" at bounding box center [208, 118] width 66 height 11
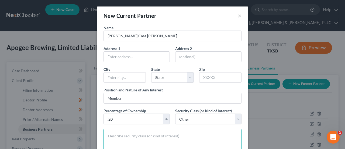
click at [168, 131] on textarea at bounding box center [173, 146] width 138 height 37
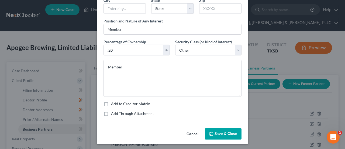
click at [216, 131] on span "Save & Close" at bounding box center [226, 133] width 23 height 5
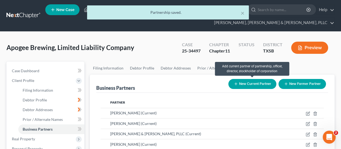
click at [245, 84] on button "New Current Partner" at bounding box center [252, 84] width 48 height 10
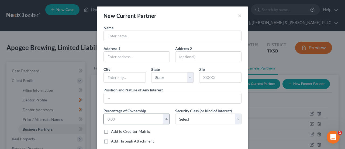
click at [134, 120] on input "text" at bounding box center [133, 119] width 59 height 10
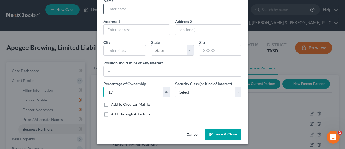
click at [132, 11] on input "text" at bounding box center [173, 9] width 138 height 10
paste input "[PERSON_NAME]"
drag, startPoint x: 131, startPoint y: 10, endPoint x: 116, endPoint y: 10, distance: 14.0
click at [116, 10] on input "[PERSON_NAME]" at bounding box center [173, 9] width 138 height 10
click at [105, 8] on input "[PERSON_NAME]" at bounding box center [173, 9] width 138 height 10
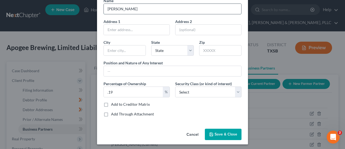
paste input "[PERSON_NAME]"
click at [142, 72] on input "text" at bounding box center [173, 71] width 138 height 10
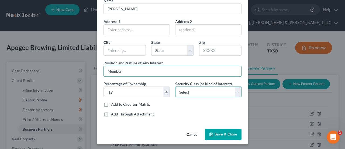
click at [191, 92] on select "Select Select Common Stockholder General Partner Limited Partner Managing Membe…" at bounding box center [208, 91] width 66 height 11
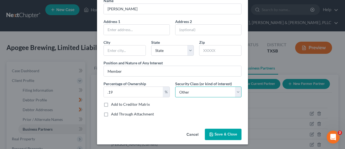
click at [175, 86] on select "Select Select Common Stockholder General Partner Limited Partner Managing Membe…" at bounding box center [208, 91] width 66 height 11
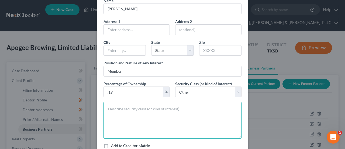
click at [150, 111] on textarea at bounding box center [173, 119] width 138 height 37
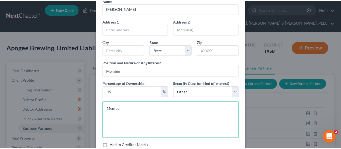
scroll to position [69, 0]
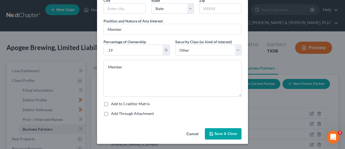
click at [224, 132] on span "Save & Close" at bounding box center [226, 133] width 23 height 5
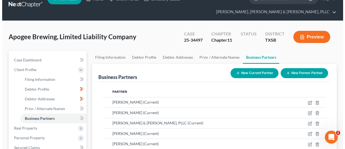
scroll to position [0, 0]
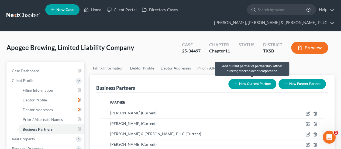
click at [248, 79] on button "New Current Partner" at bounding box center [252, 84] width 48 height 10
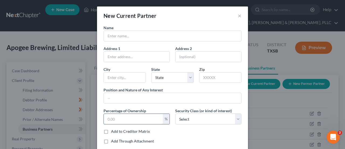
click at [122, 120] on input "text" at bounding box center [133, 119] width 59 height 10
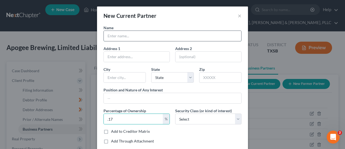
click at [131, 37] on input "text" at bounding box center [173, 36] width 138 height 10
paste input "[PERSON_NAME]"
drag, startPoint x: 138, startPoint y: 36, endPoint x: 124, endPoint y: 37, distance: 14.1
click at [124, 37] on input "[PERSON_NAME]" at bounding box center [173, 36] width 138 height 10
click at [106, 36] on input "[PERSON_NAME]" at bounding box center [173, 36] width 138 height 10
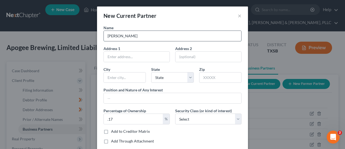
paste input "[PERSON_NAME]"
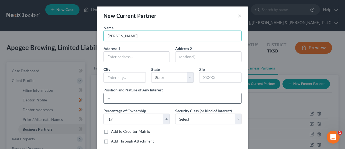
click at [134, 97] on input "text" at bounding box center [173, 98] width 138 height 10
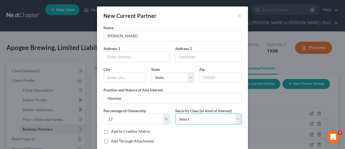
click at [190, 116] on select "Select Select Common Stockholder General Partner Limited Partner Managing Membe…" at bounding box center [208, 118] width 66 height 11
click at [175, 113] on select "Select Select Common Stockholder General Partner Limited Partner Managing Membe…" at bounding box center [208, 118] width 66 height 11
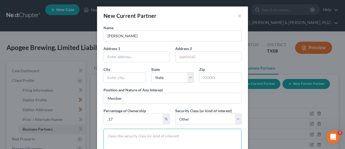
click at [193, 131] on textarea at bounding box center [173, 146] width 138 height 37
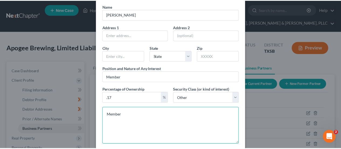
scroll to position [54, 0]
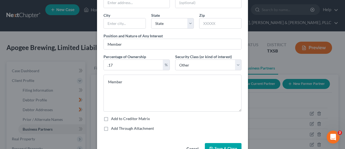
click at [222, 143] on button "Save & Close" at bounding box center [223, 148] width 37 height 11
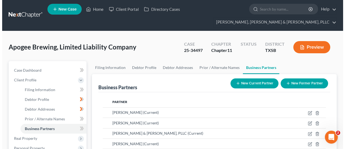
scroll to position [0, 0]
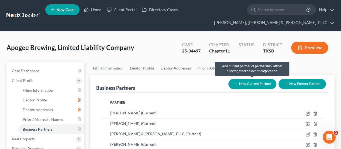
click at [256, 84] on button "New Current Partner" at bounding box center [252, 84] width 48 height 10
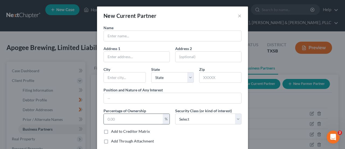
click at [121, 120] on input "text" at bounding box center [133, 119] width 59 height 10
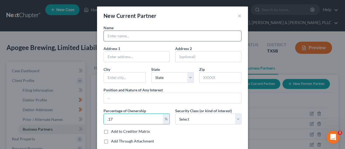
click at [137, 36] on input "text" at bounding box center [173, 36] width 138 height 10
paste input "[PERSON_NAME]"
drag, startPoint x: 136, startPoint y: 36, endPoint x: 120, endPoint y: 37, distance: 15.7
click at [120, 37] on input "[PERSON_NAME]" at bounding box center [173, 36] width 138 height 10
click at [105, 35] on input "[PERSON_NAME]" at bounding box center [173, 36] width 138 height 10
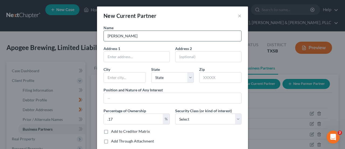
paste input "[PERSON_NAME]"
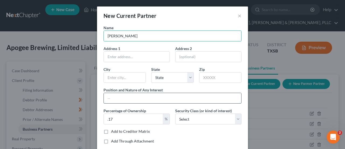
click at [138, 98] on input "text" at bounding box center [173, 98] width 138 height 10
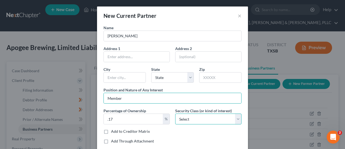
click at [186, 117] on select "Select Select Common Stockholder General Partner Limited Partner Managing Membe…" at bounding box center [208, 118] width 66 height 11
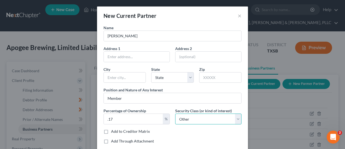
click at [175, 113] on select "Select Select Common Stockholder General Partner Limited Partner Managing Membe…" at bounding box center [208, 118] width 66 height 11
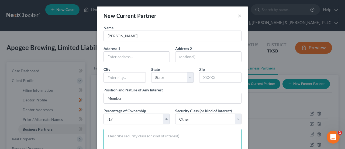
click at [173, 131] on textarea at bounding box center [173, 146] width 138 height 37
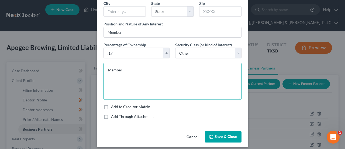
scroll to position [69, 0]
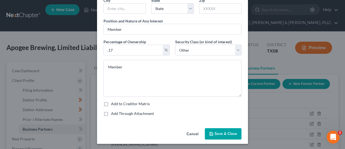
click at [212, 131] on button "Save & Close" at bounding box center [223, 133] width 37 height 11
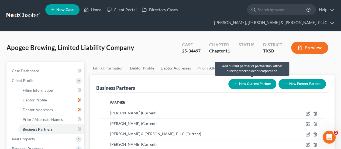
click at [265, 84] on button "New Current Partner" at bounding box center [252, 84] width 48 height 10
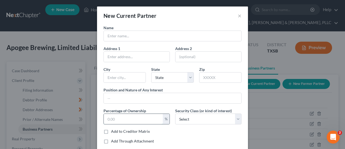
click at [124, 114] on input "text" at bounding box center [133, 119] width 59 height 10
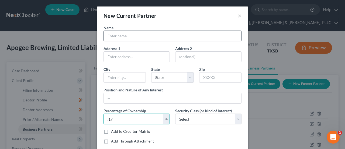
click at [140, 33] on input "text" at bounding box center [173, 36] width 138 height 10
paste input "[PERSON_NAME]"
drag, startPoint x: 139, startPoint y: 36, endPoint x: 120, endPoint y: 38, distance: 19.5
click at [120, 38] on input "[PERSON_NAME]" at bounding box center [173, 36] width 138 height 10
click at [105, 36] on input "[PERSON_NAME]" at bounding box center [173, 36] width 138 height 10
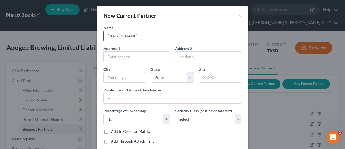
paste input "[PERSON_NAME]"
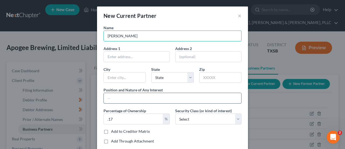
click at [150, 96] on input "text" at bounding box center [173, 98] width 138 height 10
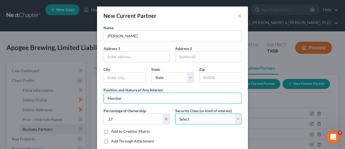
click at [206, 119] on select "Select Select Common Stockholder General Partner Limited Partner Managing Membe…" at bounding box center [208, 118] width 66 height 11
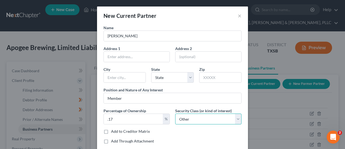
click at [175, 113] on select "Select Select Common Stockholder General Partner Limited Partner Managing Membe…" at bounding box center [208, 118] width 66 height 11
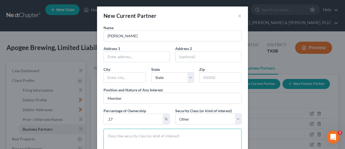
click at [146, 135] on textarea at bounding box center [173, 146] width 138 height 37
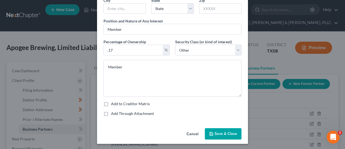
click at [220, 134] on span "Save & Close" at bounding box center [226, 133] width 23 height 5
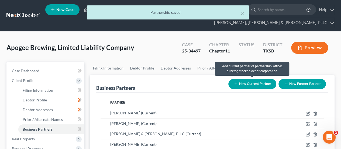
click at [241, 84] on button "New Current Partner" at bounding box center [252, 84] width 48 height 10
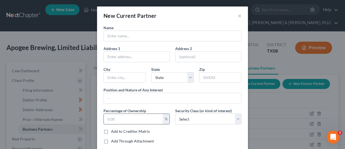
click at [139, 120] on input "text" at bounding box center [133, 119] width 59 height 10
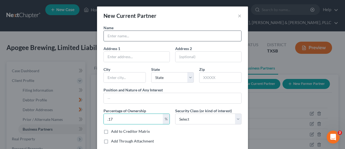
click at [147, 35] on input "text" at bounding box center [173, 36] width 138 height 10
paste input "[PERSON_NAME]"
drag, startPoint x: 140, startPoint y: 36, endPoint x: 116, endPoint y: 36, distance: 23.5
click at [116, 36] on input "[PERSON_NAME]" at bounding box center [173, 36] width 138 height 10
click at [106, 35] on input "[PERSON_NAME]" at bounding box center [173, 36] width 138 height 10
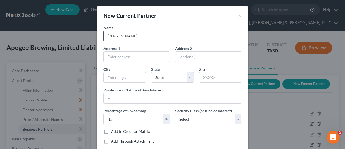
paste input "[PERSON_NAME]"
click at [142, 103] on div "Name [PERSON_NAME] Address 1 Address [GEOGRAPHIC_DATA][US_STATE] CA CO [GEOGRAP…" at bounding box center [172, 86] width 143 height 123
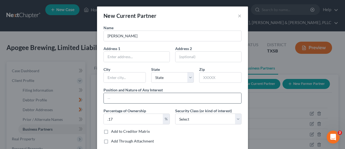
click at [143, 98] on input "text" at bounding box center [173, 98] width 138 height 10
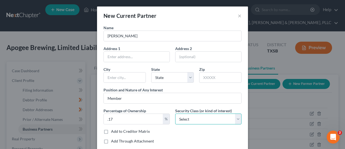
click at [183, 120] on select "Select Select Common Stockholder General Partner Limited Partner Managing Membe…" at bounding box center [208, 118] width 66 height 11
click at [175, 113] on select "Select Select Common Stockholder General Partner Limited Partner Managing Membe…" at bounding box center [208, 118] width 66 height 11
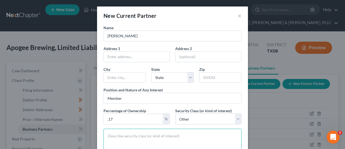
click at [156, 135] on textarea at bounding box center [173, 146] width 138 height 37
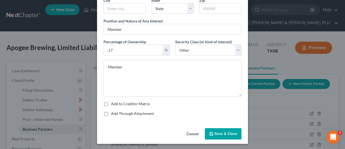
click at [215, 131] on span "Save & Close" at bounding box center [226, 133] width 23 height 5
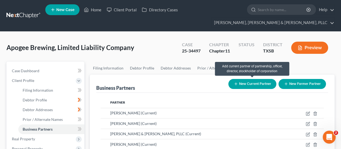
click at [256, 85] on button "New Current Partner" at bounding box center [252, 84] width 48 height 10
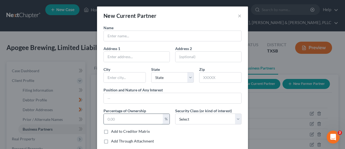
click at [138, 116] on input "text" at bounding box center [133, 119] width 59 height 10
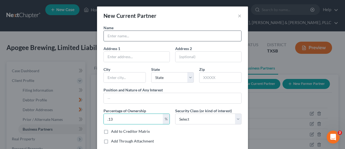
click at [147, 36] on input "text" at bounding box center [173, 36] width 138 height 10
paste input "[PERSON_NAME]"
drag, startPoint x: 131, startPoint y: 34, endPoint x: 118, endPoint y: 36, distance: 12.2
click at [118, 36] on input "[PERSON_NAME]" at bounding box center [173, 36] width 138 height 10
click at [106, 36] on input "[PERSON_NAME]" at bounding box center [173, 36] width 138 height 10
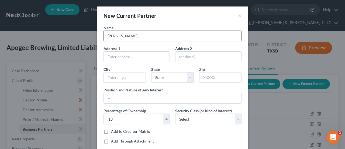
paste input "[PERSON_NAME]"
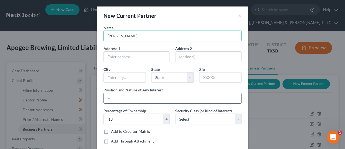
click at [143, 99] on input "text" at bounding box center [173, 98] width 138 height 10
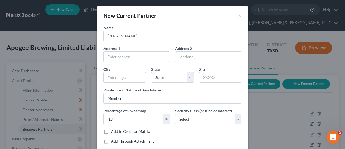
click at [192, 117] on select "Select Select Common Stockholder General Partner Limited Partner Managing Membe…" at bounding box center [208, 118] width 66 height 11
click at [175, 113] on select "Select Select Common Stockholder General Partner Limited Partner Managing Membe…" at bounding box center [208, 118] width 66 height 11
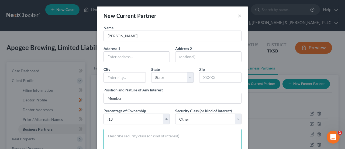
click at [148, 140] on textarea at bounding box center [173, 146] width 138 height 37
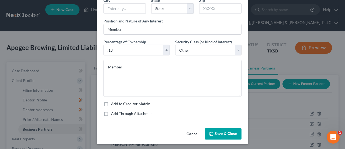
click at [216, 132] on span "Save & Close" at bounding box center [226, 133] width 23 height 5
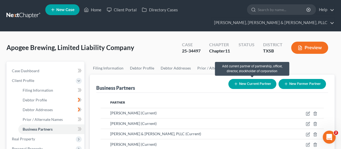
click at [249, 82] on button "New Current Partner" at bounding box center [252, 84] width 48 height 10
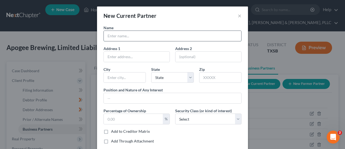
click at [150, 39] on input "text" at bounding box center [173, 36] width 138 height 10
click at [113, 118] on input "text" at bounding box center [133, 119] width 59 height 10
click at [133, 37] on input "text" at bounding box center [173, 36] width 138 height 10
paste input "Trust: Inspira Financial; FBO [PERSON_NAME] IRA #3480421"
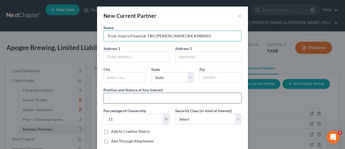
click at [131, 100] on input "text" at bounding box center [173, 98] width 138 height 10
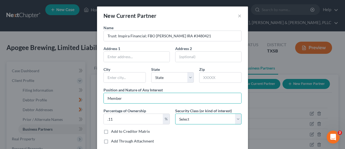
click at [193, 120] on select "Select Select Common Stockholder General Partner Limited Partner Managing Membe…" at bounding box center [208, 118] width 66 height 11
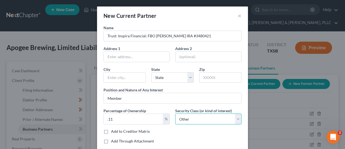
click at [175, 113] on select "Select Select Common Stockholder General Partner Limited Partner Managing Membe…" at bounding box center [208, 118] width 66 height 11
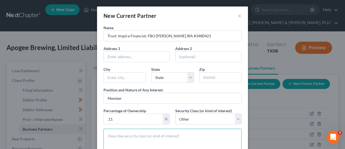
click at [169, 136] on textarea at bounding box center [173, 146] width 138 height 37
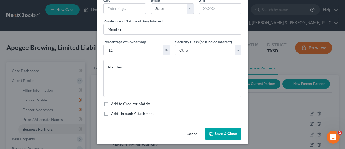
click at [211, 132] on icon "button" at bounding box center [211, 133] width 3 height 3
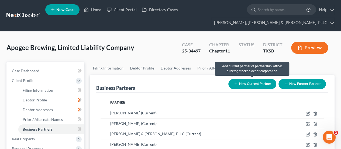
click at [242, 82] on button "New Current Partner" at bounding box center [252, 84] width 48 height 10
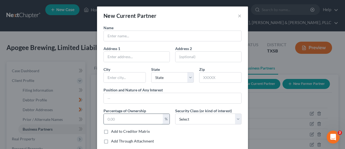
click at [136, 115] on input "text" at bounding box center [133, 119] width 59 height 10
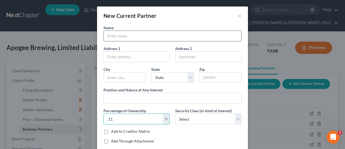
click at [143, 37] on input "text" at bounding box center [173, 36] width 138 height 10
paste input "Trust: Inspira Financial; FBO [PERSON_NAME] IRA #3239021"
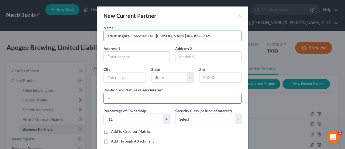
click at [139, 93] on input "text" at bounding box center [173, 98] width 138 height 10
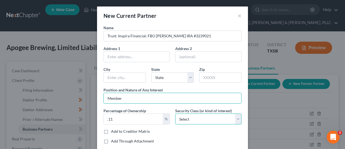
click at [186, 118] on select "Select Select Common Stockholder General Partner Limited Partner Managing Membe…" at bounding box center [208, 118] width 66 height 11
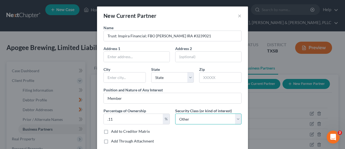
click at [175, 113] on select "Select Select Common Stockholder General Partner Limited Partner Managing Membe…" at bounding box center [208, 118] width 66 height 11
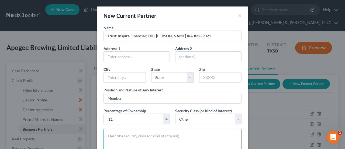
click at [152, 132] on textarea at bounding box center [173, 146] width 138 height 37
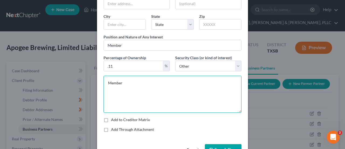
scroll to position [54, 0]
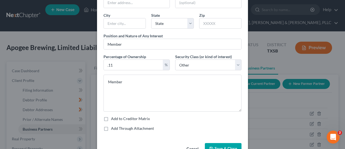
click at [219, 144] on button "Save & Close" at bounding box center [223, 148] width 37 height 11
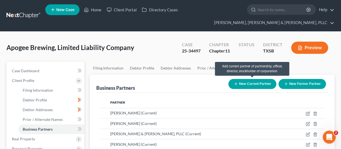
click at [249, 80] on button "New Current Partner" at bounding box center [252, 84] width 48 height 10
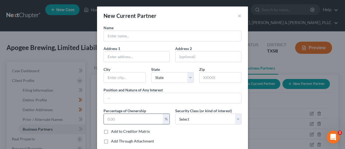
click at [127, 117] on input "text" at bounding box center [133, 119] width 59 height 10
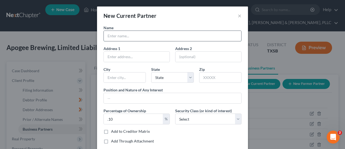
click at [144, 36] on input "text" at bounding box center [173, 36] width 138 height 10
paste input "[PERSON_NAME]"
drag, startPoint x: 139, startPoint y: 37, endPoint x: 123, endPoint y: 37, distance: 15.9
click at [123, 37] on input "[PERSON_NAME]" at bounding box center [173, 36] width 138 height 10
click at [105, 36] on input "Arentson" at bounding box center [173, 36] width 138 height 10
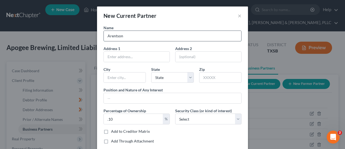
paste input "[PERSON_NAME]"
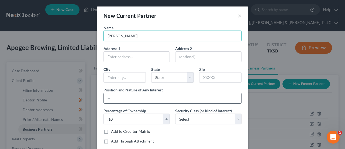
click at [138, 97] on input "text" at bounding box center [173, 98] width 138 height 10
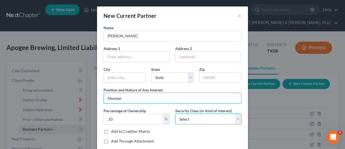
click at [192, 116] on select "Select Select Common Stockholder General Partner Limited Partner Managing Membe…" at bounding box center [208, 118] width 66 height 11
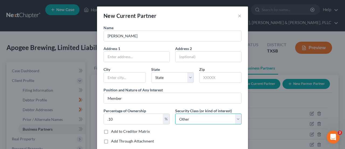
click at [175, 113] on select "Select Select Common Stockholder General Partner Limited Partner Managing Membe…" at bounding box center [208, 118] width 66 height 11
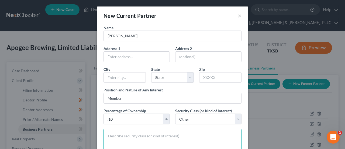
click at [159, 135] on textarea at bounding box center [173, 146] width 138 height 37
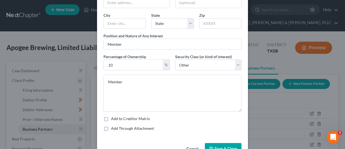
click at [222, 146] on span "Save & Close" at bounding box center [226, 148] width 23 height 5
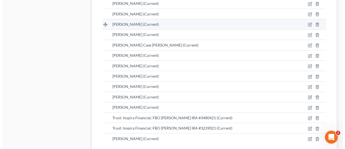
scroll to position [726, 0]
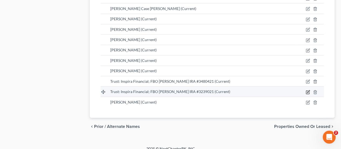
click at [309, 90] on icon "button" at bounding box center [307, 91] width 3 height 3
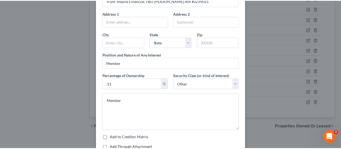
scroll to position [69, 0]
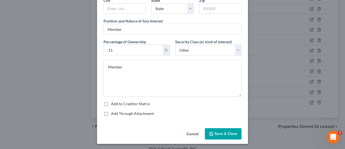
click at [222, 132] on span "Save & Close" at bounding box center [226, 133] width 23 height 5
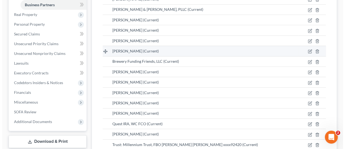
scroll to position [132, 0]
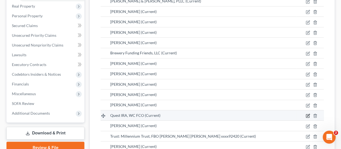
click at [309, 113] on icon "button" at bounding box center [308, 115] width 4 height 4
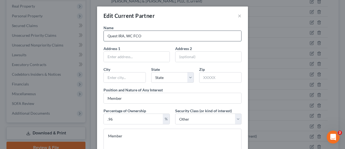
drag, startPoint x: 144, startPoint y: 35, endPoint x: 104, endPoint y: 35, distance: 40.5
click at [104, 35] on input "Quest IRA, WC FCO" at bounding box center [173, 36] width 138 height 10
paste input "([PERSON_NAME] #2836011)"
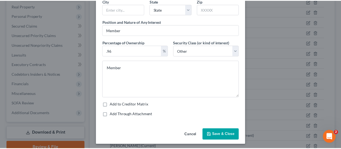
scroll to position [69, 0]
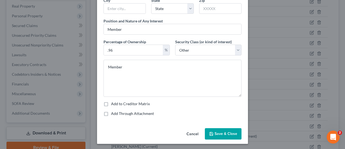
click at [219, 132] on span "Save & Close" at bounding box center [226, 133] width 23 height 5
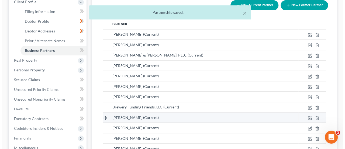
scroll to position [105, 0]
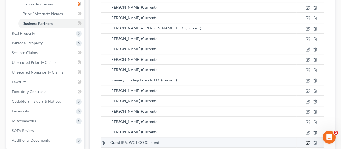
click at [307, 142] on icon "button" at bounding box center [308, 142] width 4 height 4
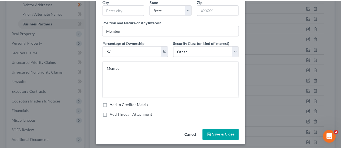
scroll to position [69, 0]
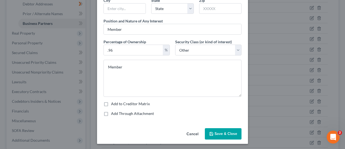
click at [223, 129] on button "Save & Close" at bounding box center [223, 133] width 37 height 11
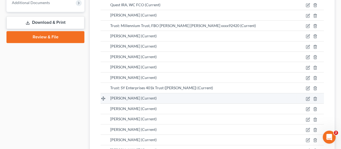
scroll to position [270, 0]
